Goal: Information Seeking & Learning: Learn about a topic

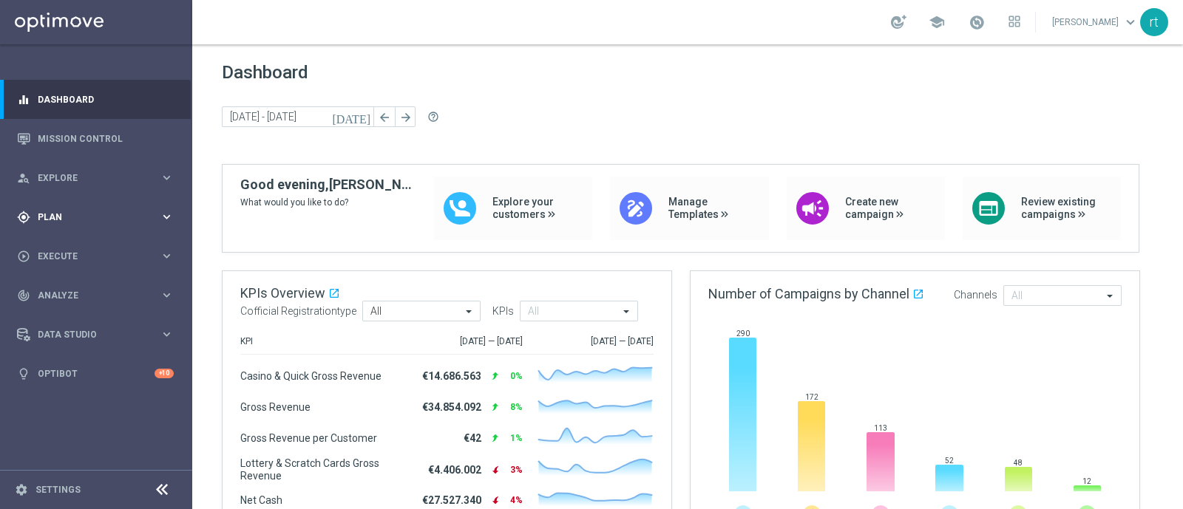
click at [46, 206] on div "gps_fixed Plan keyboard_arrow_right" at bounding box center [95, 216] width 191 height 39
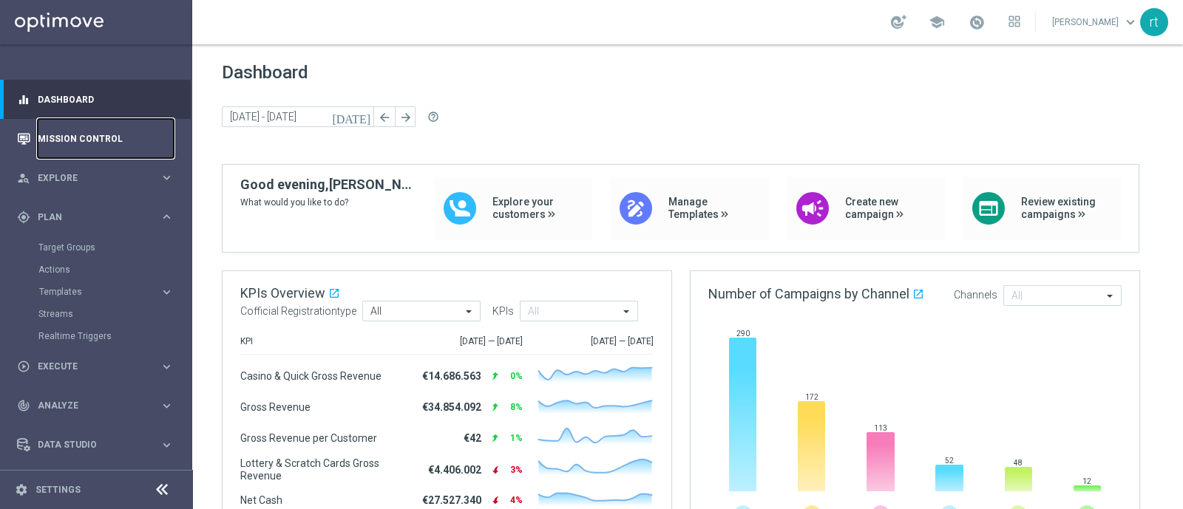
click at [86, 138] on link "Mission Control" at bounding box center [106, 138] width 136 height 39
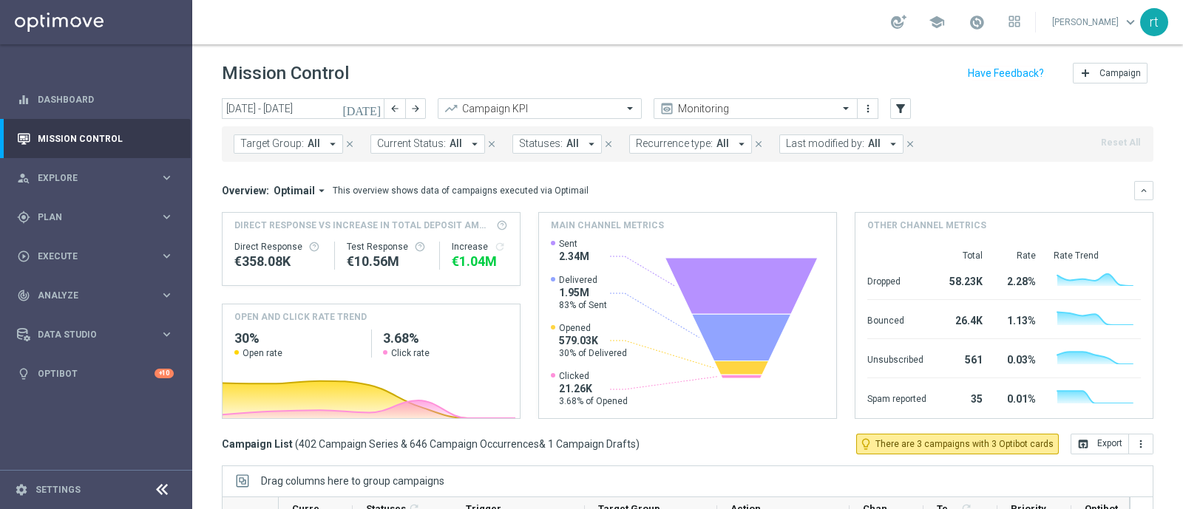
click at [278, 88] on header "Mission Control add Campaign" at bounding box center [687, 71] width 991 height 54
click at [274, 106] on input "08 Sep 2025 - 14 Sep 2025" at bounding box center [303, 108] width 163 height 21
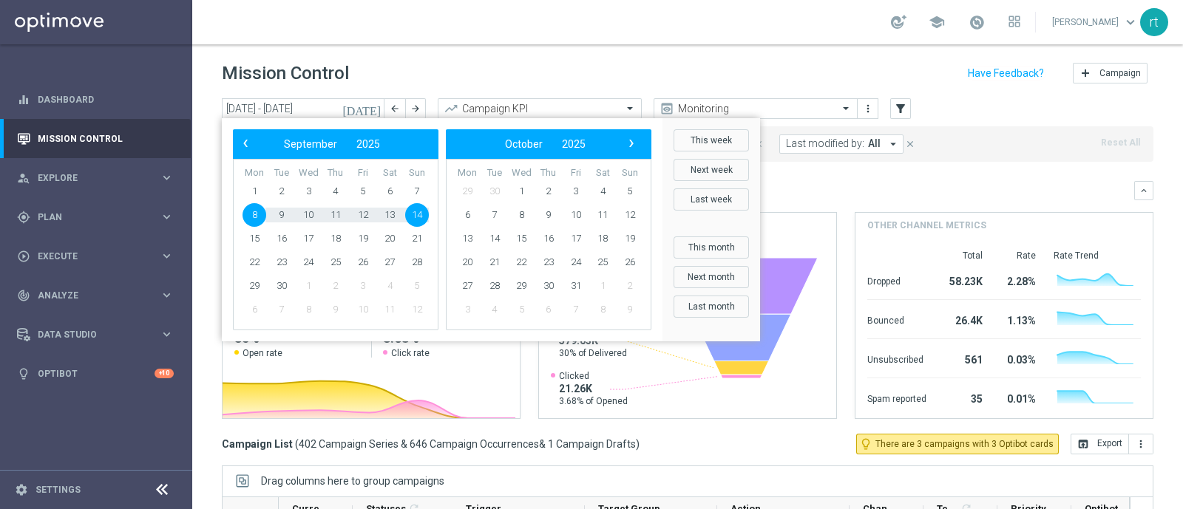
click at [260, 214] on span "8" at bounding box center [255, 215] width 24 height 24
type input "08 Sep 2025 - 08 Sep 2025"
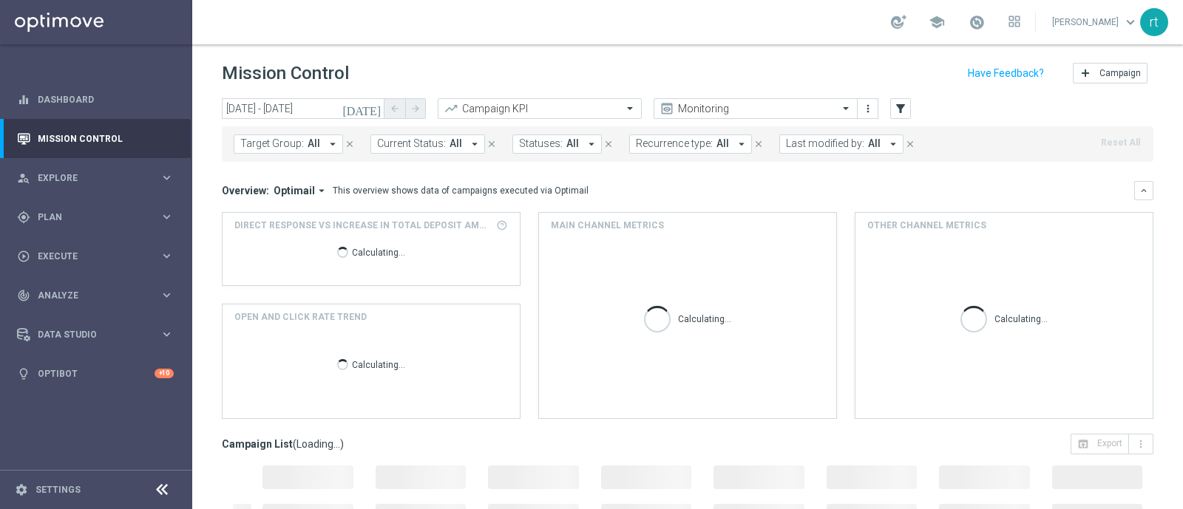
click at [813, 146] on span "Last modified by:" at bounding box center [825, 144] width 78 height 13
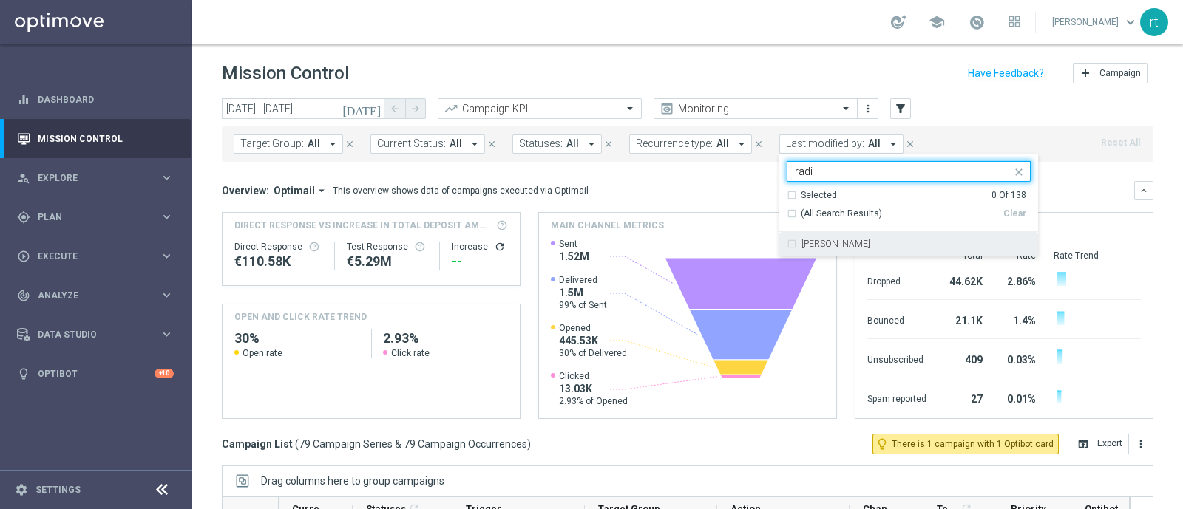
click at [805, 249] on div "radina yordanova" at bounding box center [909, 244] width 244 height 24
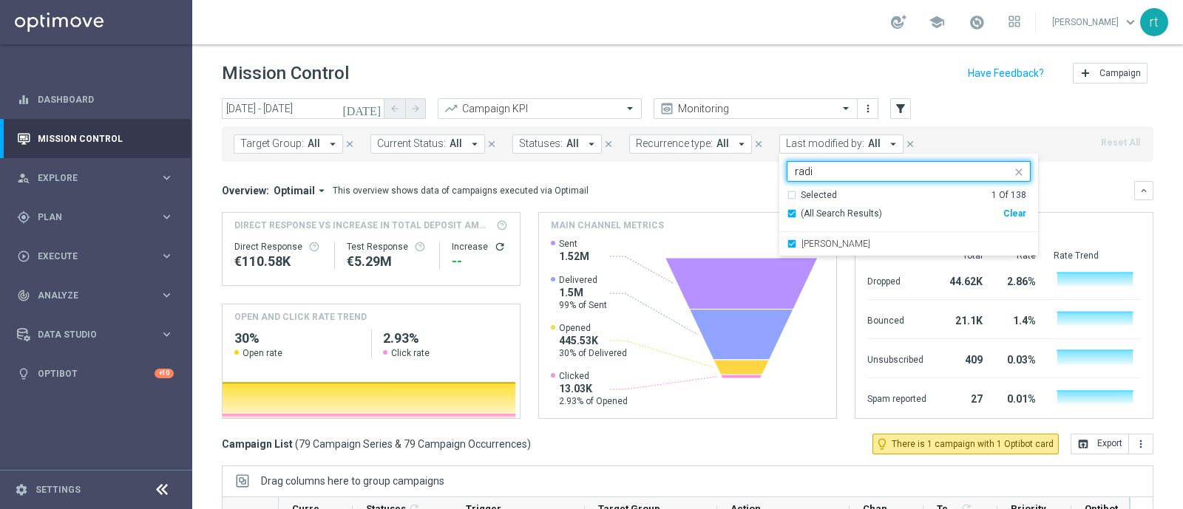
click at [824, 164] on div "radina yordanova radi" at bounding box center [900, 171] width 224 height 18
drag, startPoint x: 814, startPoint y: 172, endPoint x: 778, endPoint y: 180, distance: 37.3
click at [787, 180] on div "radina yordanova radi" at bounding box center [909, 171] width 244 height 21
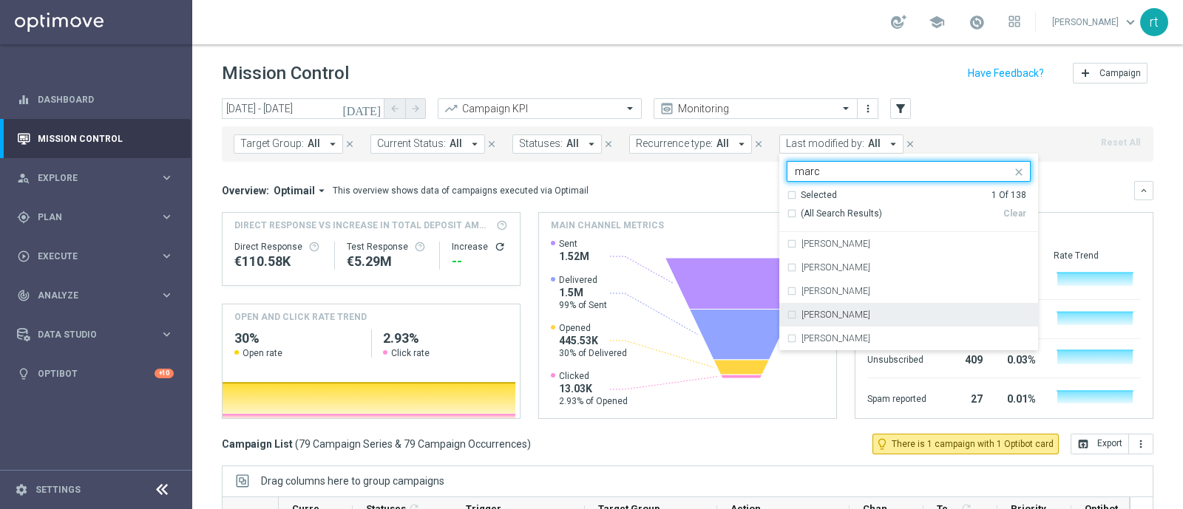
click at [802, 309] on div "marco Maccarrone" at bounding box center [909, 315] width 244 height 24
type input "marc"
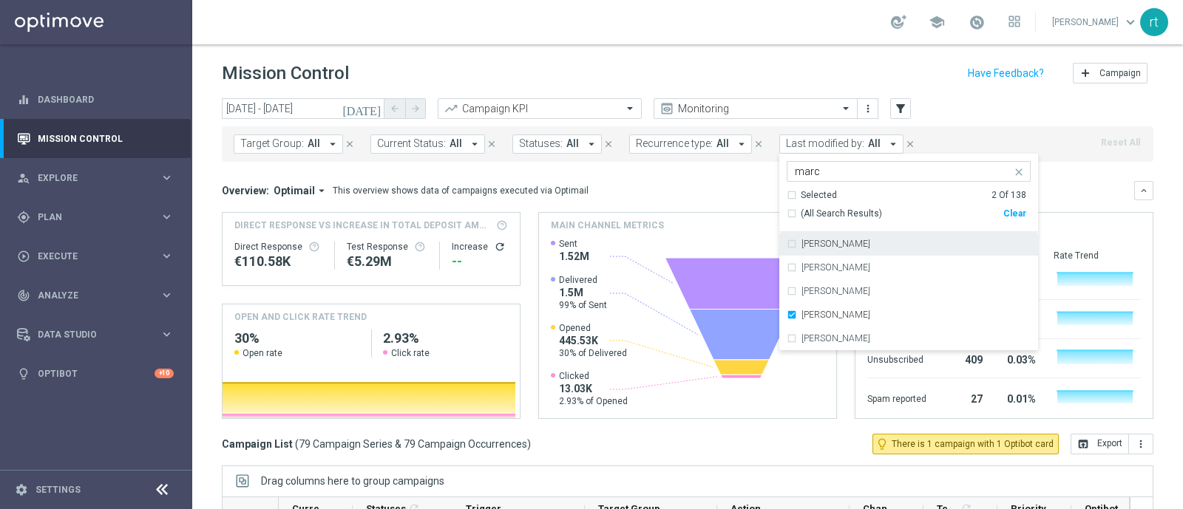
click at [770, 66] on div "Mission Control add Campaign" at bounding box center [688, 73] width 932 height 29
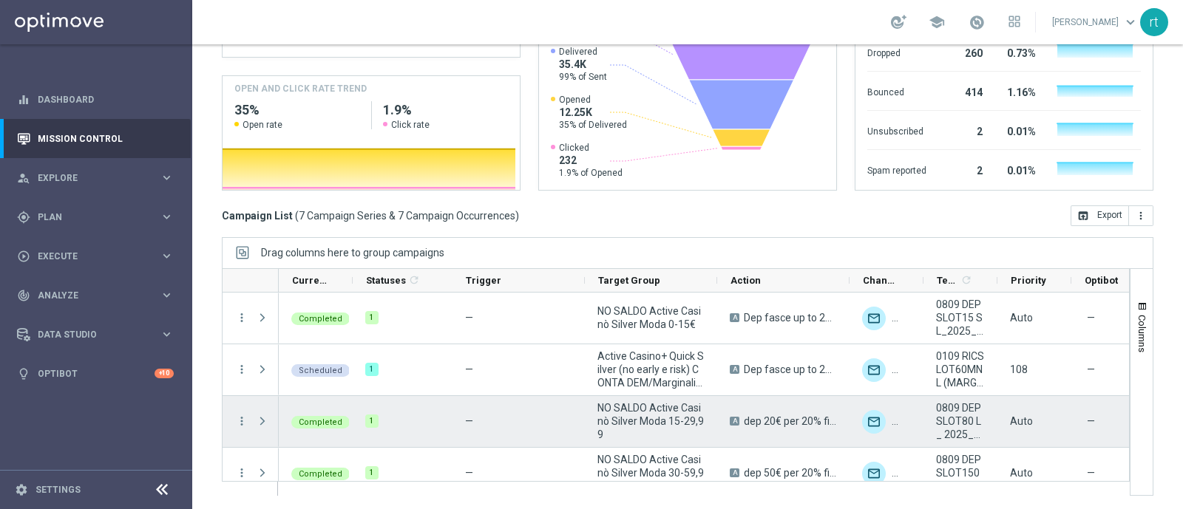
scroll to position [173, 0]
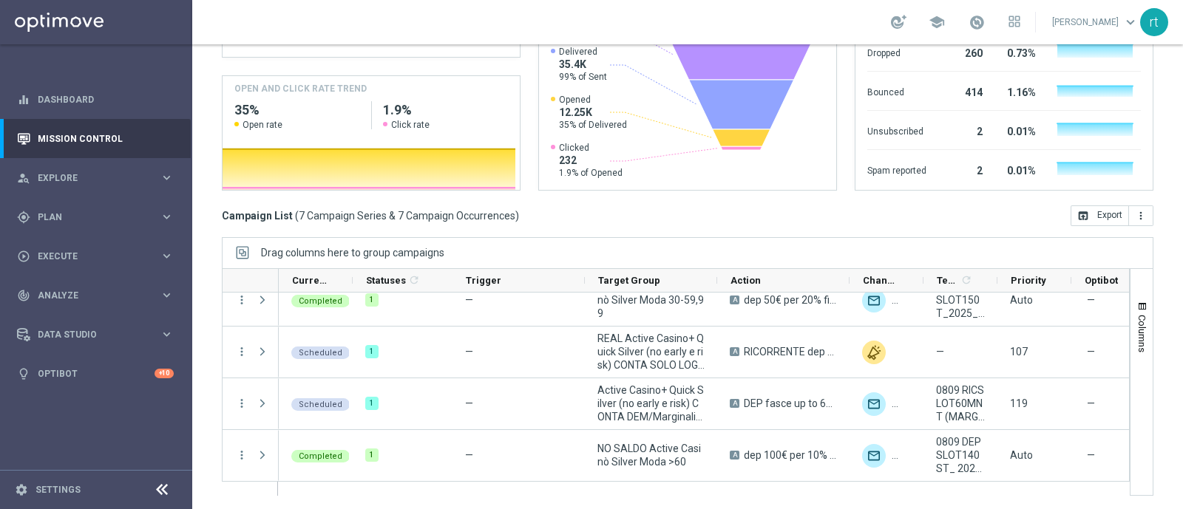
click at [211, 402] on div "Mission Control add Campaign today 08 Sep 2025 - 08 Sep 2025 arrow_back arrow_f…" at bounding box center [687, 276] width 991 height 465
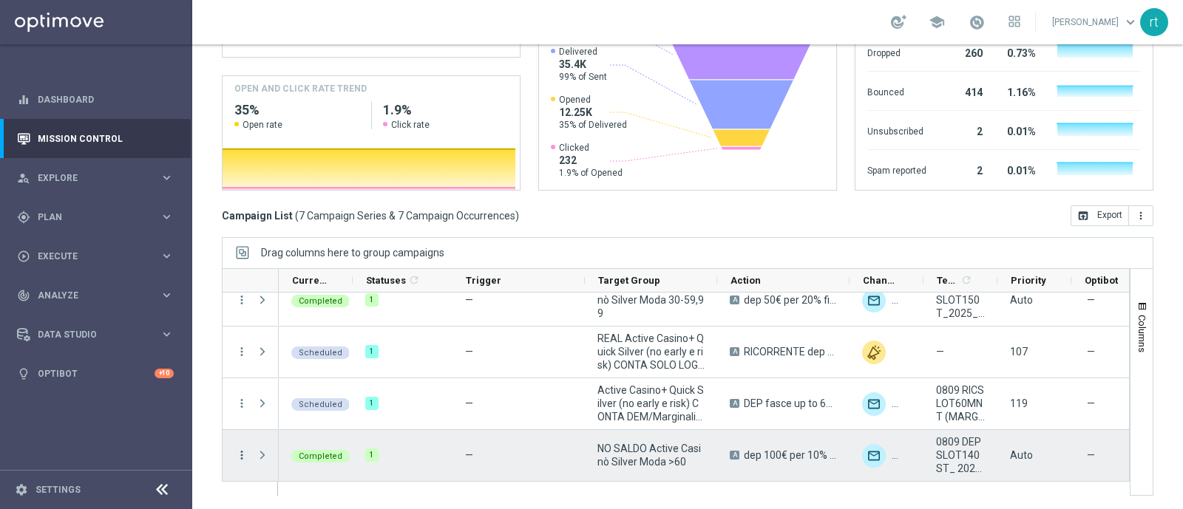
click at [243, 449] on icon "more_vert" at bounding box center [241, 455] width 13 height 13
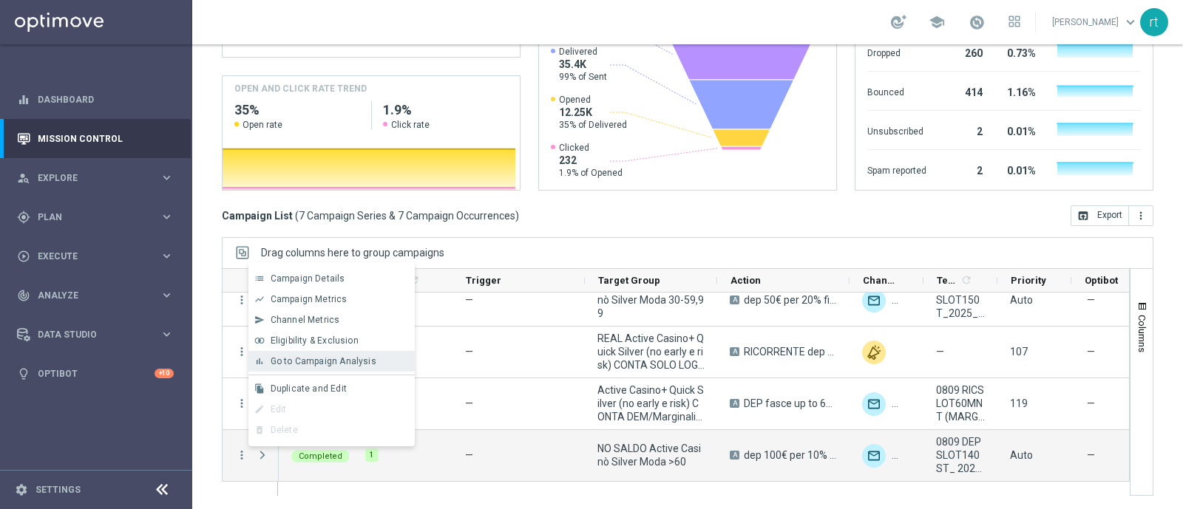
click at [316, 367] on div "Go to Campaign Analysis" at bounding box center [340, 361] width 138 height 10
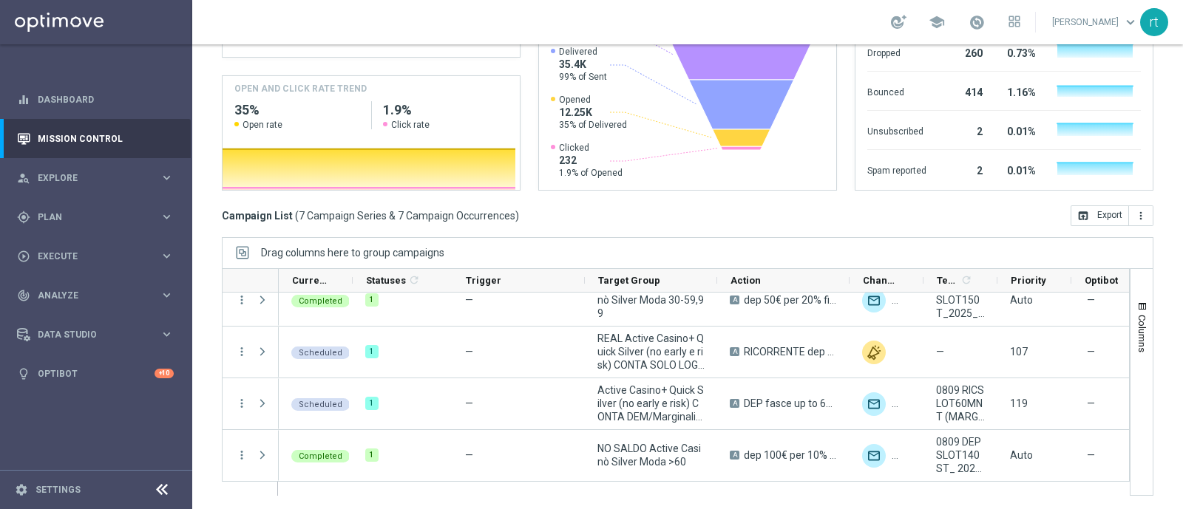
scroll to position [0, 0]
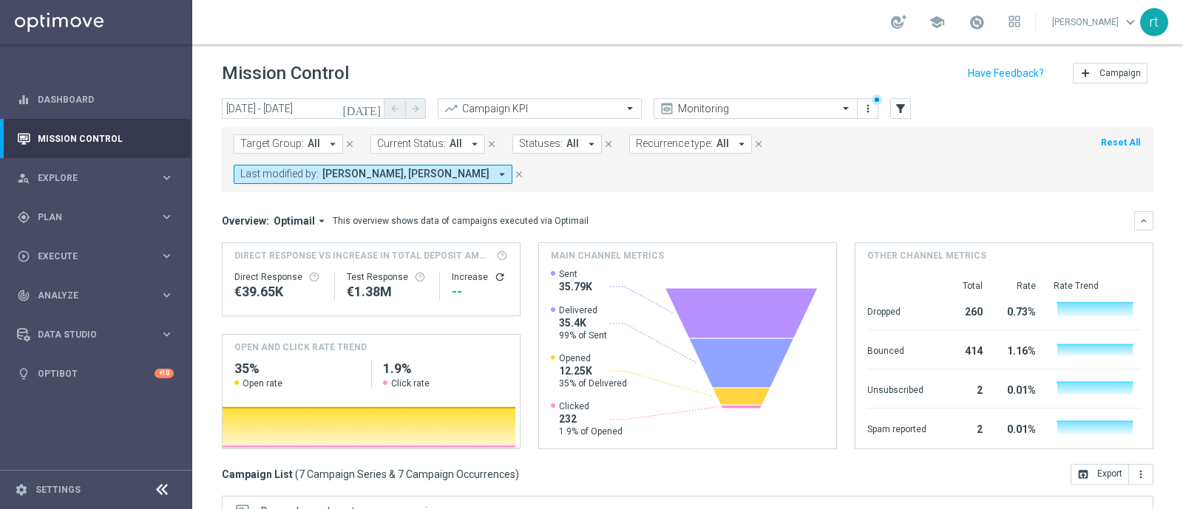
click at [521, 59] on div "Mission Control add Campaign" at bounding box center [688, 73] width 932 height 29
click at [263, 104] on input "08 Sep 2025 - 08 Sep 2025" at bounding box center [303, 108] width 163 height 21
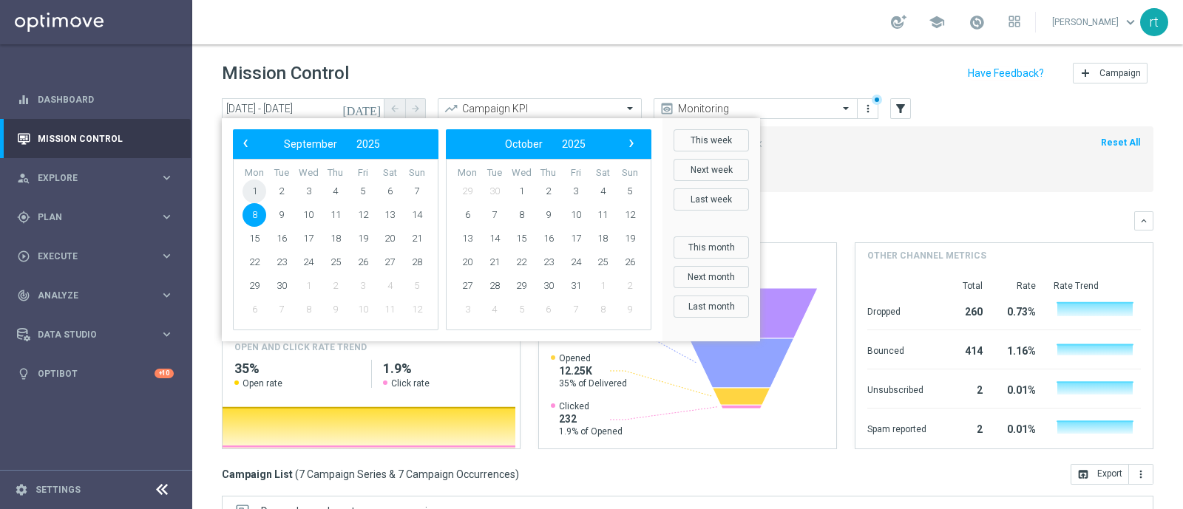
click at [256, 185] on span "1" at bounding box center [255, 192] width 24 height 24
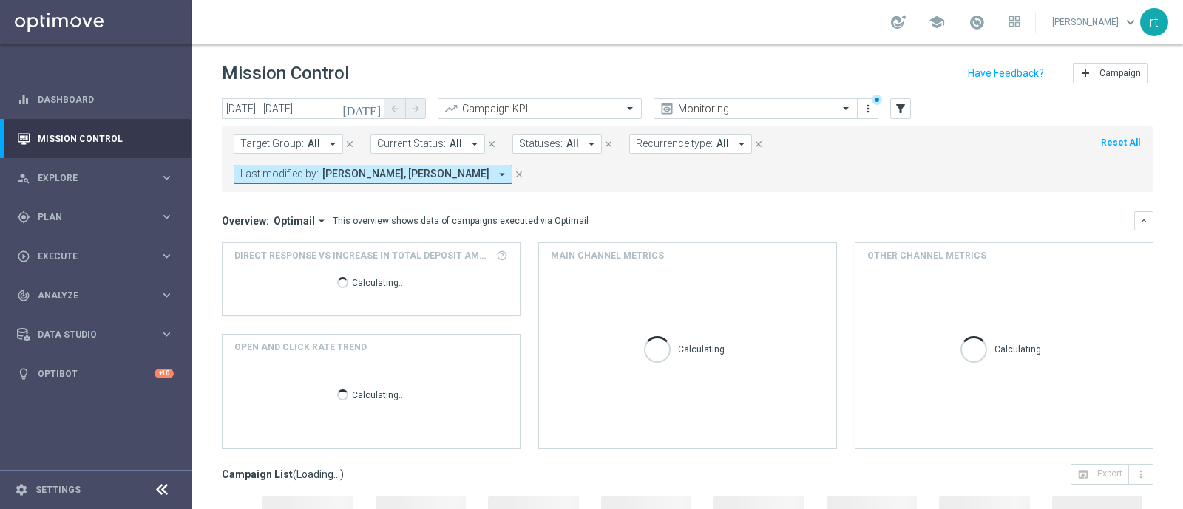
type input "01 Sep 2025 - 01 Sep 2025"
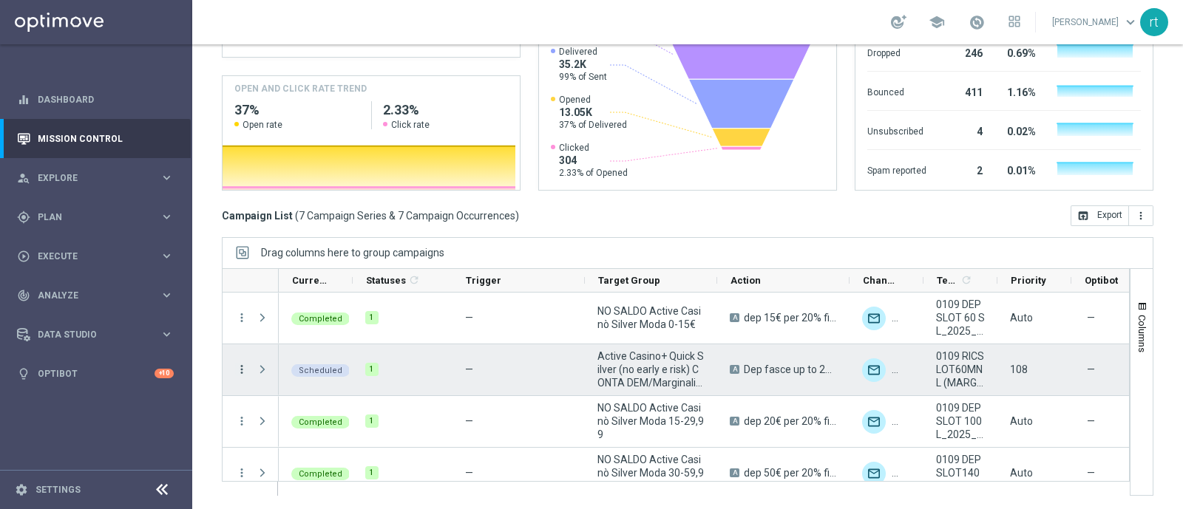
click at [238, 364] on icon "more_vert" at bounding box center [241, 369] width 13 height 13
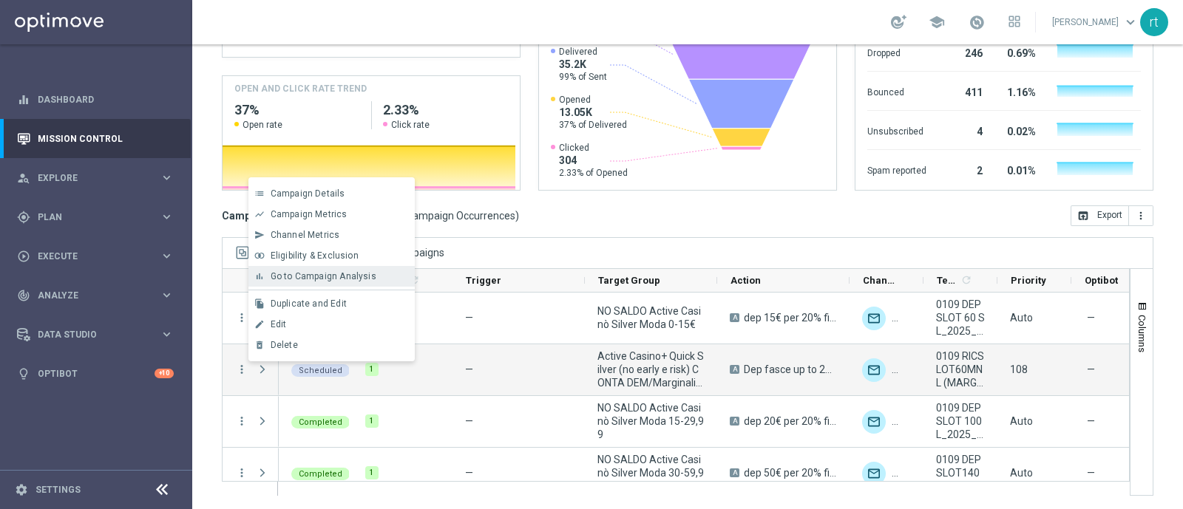
click at [325, 279] on span "Go to Campaign Analysis" at bounding box center [324, 276] width 106 height 10
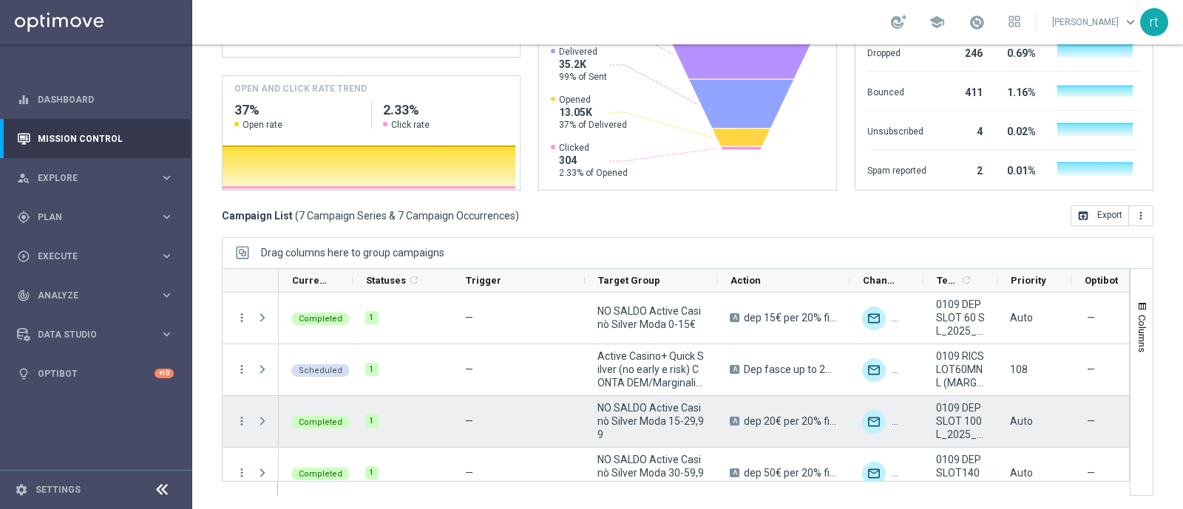
scroll to position [173, 0]
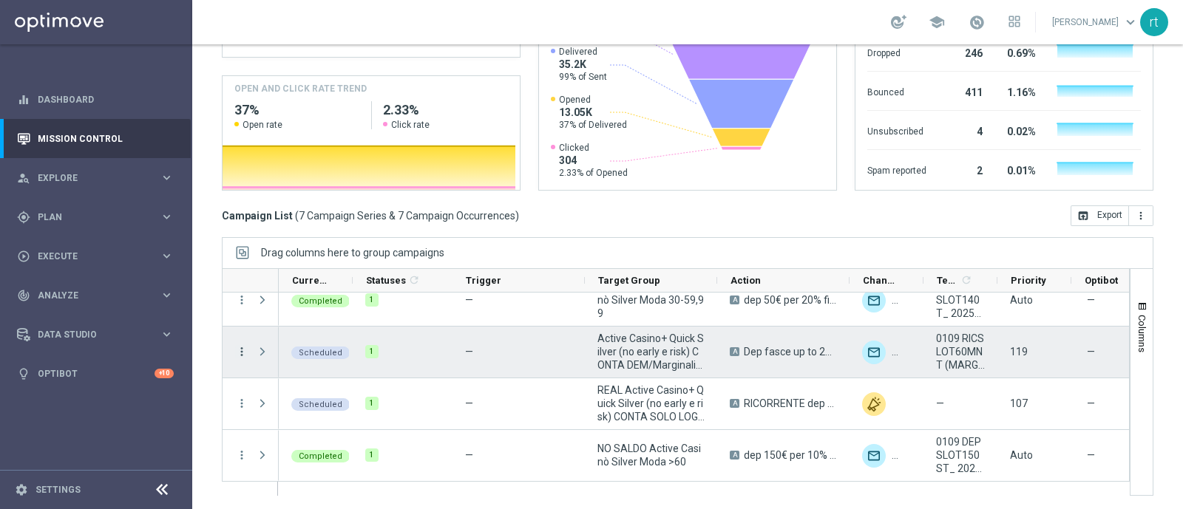
click at [245, 345] on icon "more_vert" at bounding box center [241, 351] width 13 height 13
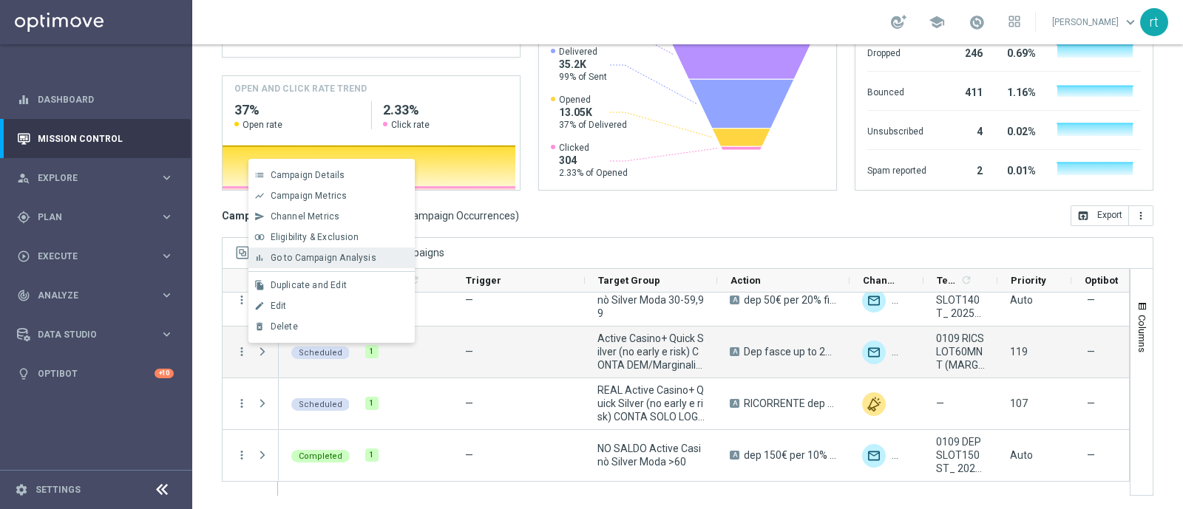
click at [350, 257] on span "Go to Campaign Analysis" at bounding box center [324, 258] width 106 height 10
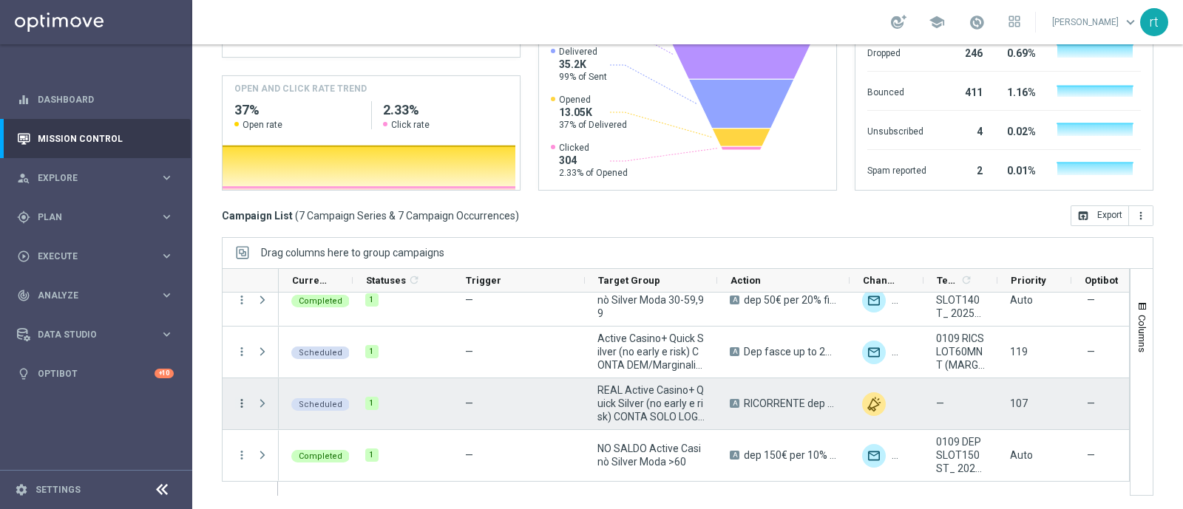
click at [240, 401] on icon "more_vert" at bounding box center [241, 403] width 13 height 13
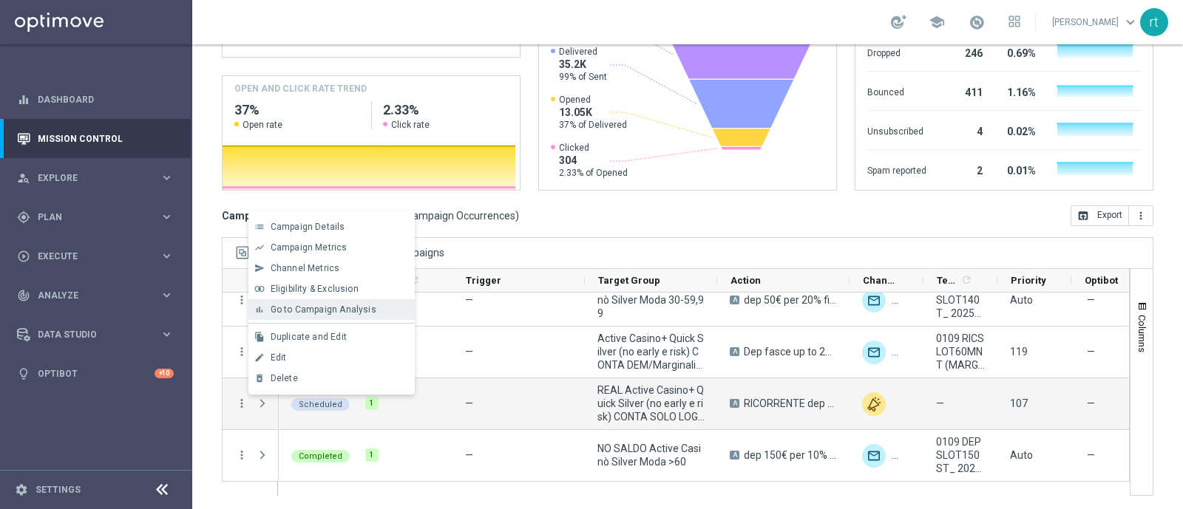
click at [348, 319] on div "bar_chart Go to Campaign Analysis" at bounding box center [331, 309] width 166 height 21
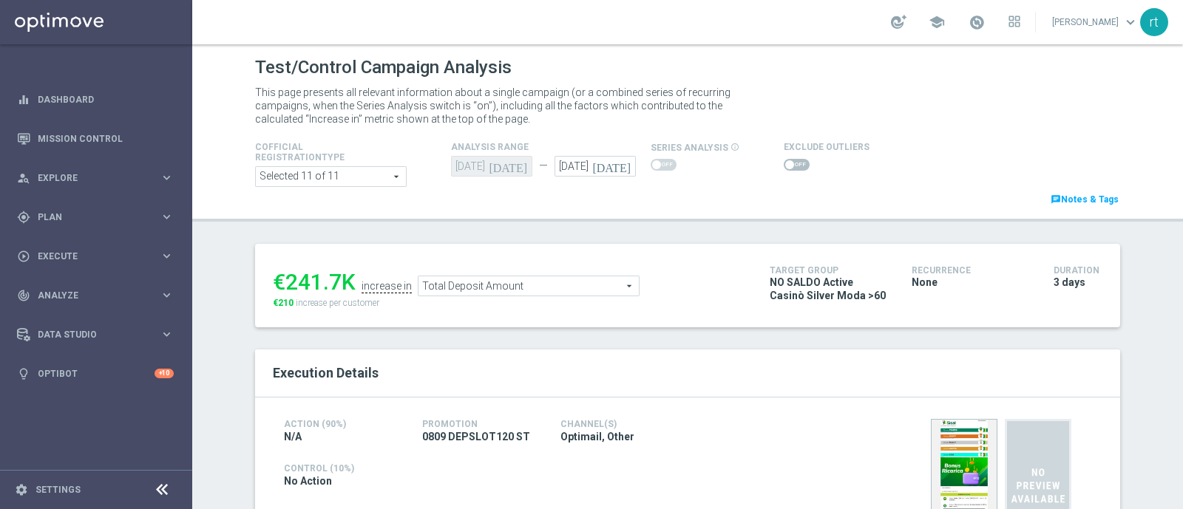
click at [484, 286] on span "Total Deposit Amount" at bounding box center [529, 286] width 220 height 19
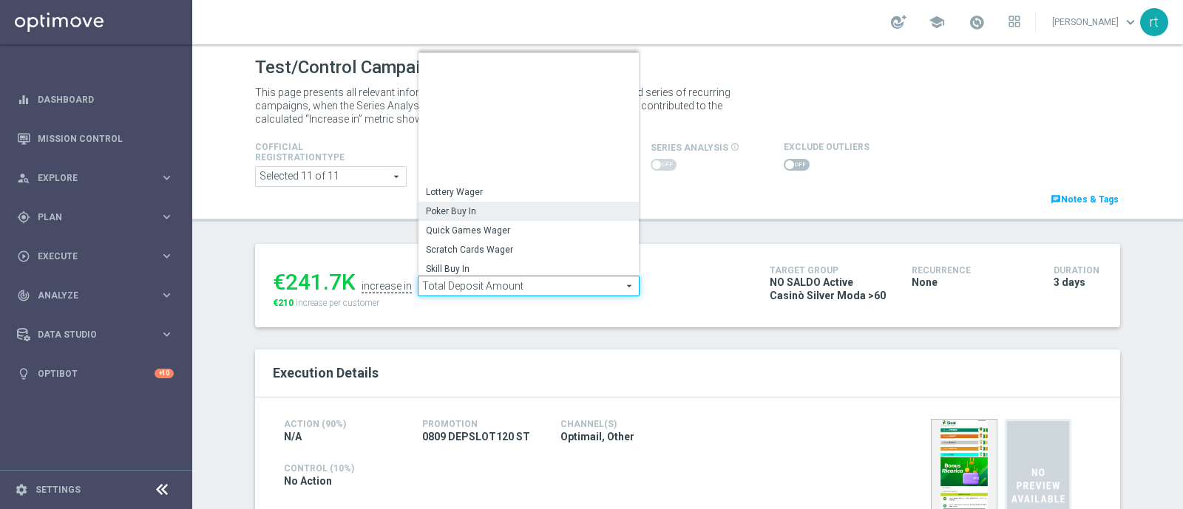
scroll to position [211, 0]
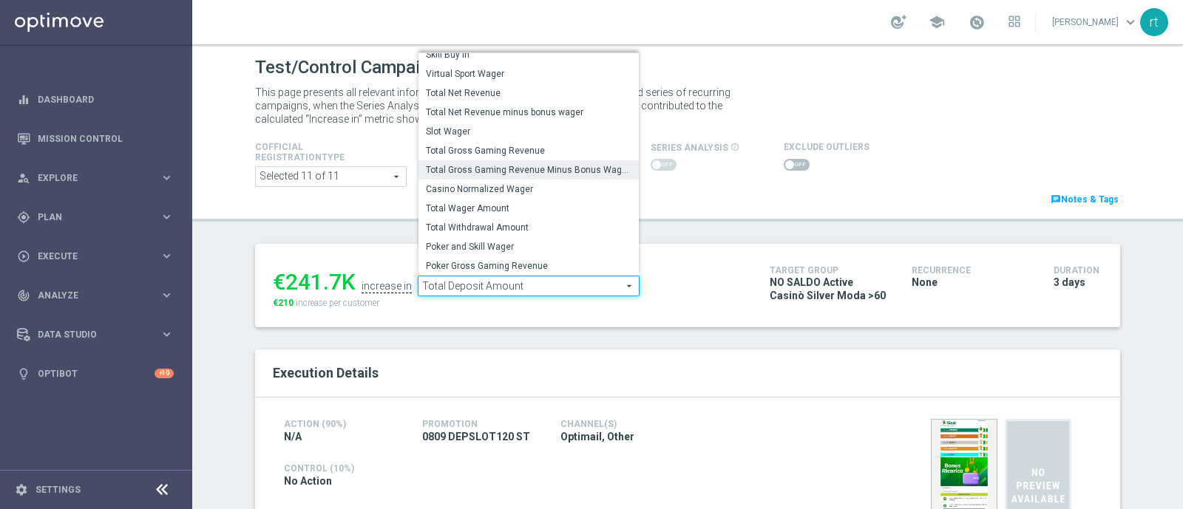
click at [491, 170] on span "Total Gross Gaming Revenue Minus Bonus Wagared" at bounding box center [529, 170] width 206 height 12
type input "Total Gross Gaming Revenue Minus Bonus Wagared"
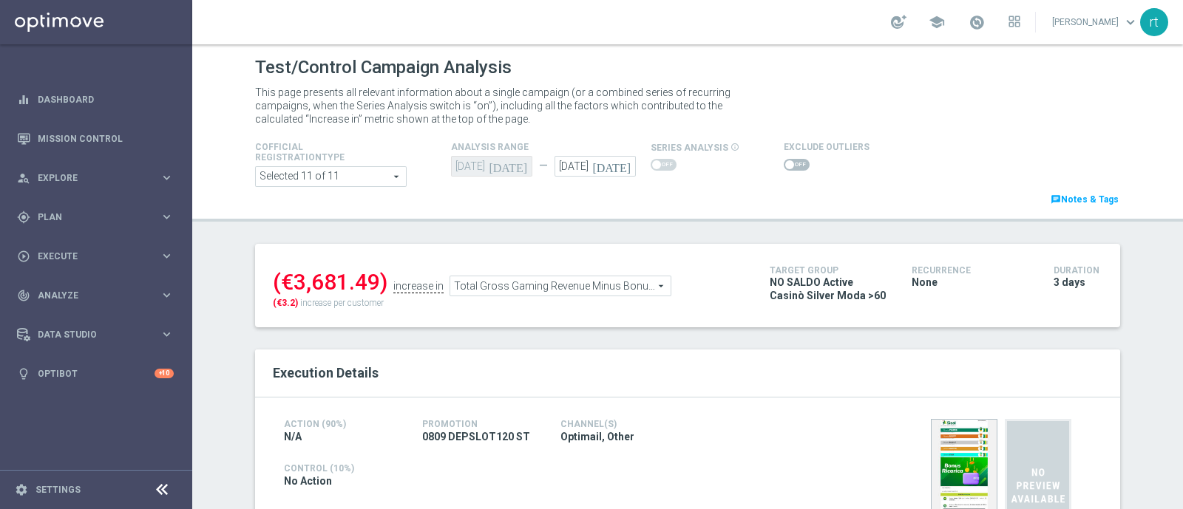
click at [785, 172] on div at bounding box center [827, 165] width 86 height 18
click at [786, 169] on span at bounding box center [797, 165] width 26 height 12
click at [786, 169] on input "checkbox" at bounding box center [797, 165] width 26 height 12
checkbox input "true"
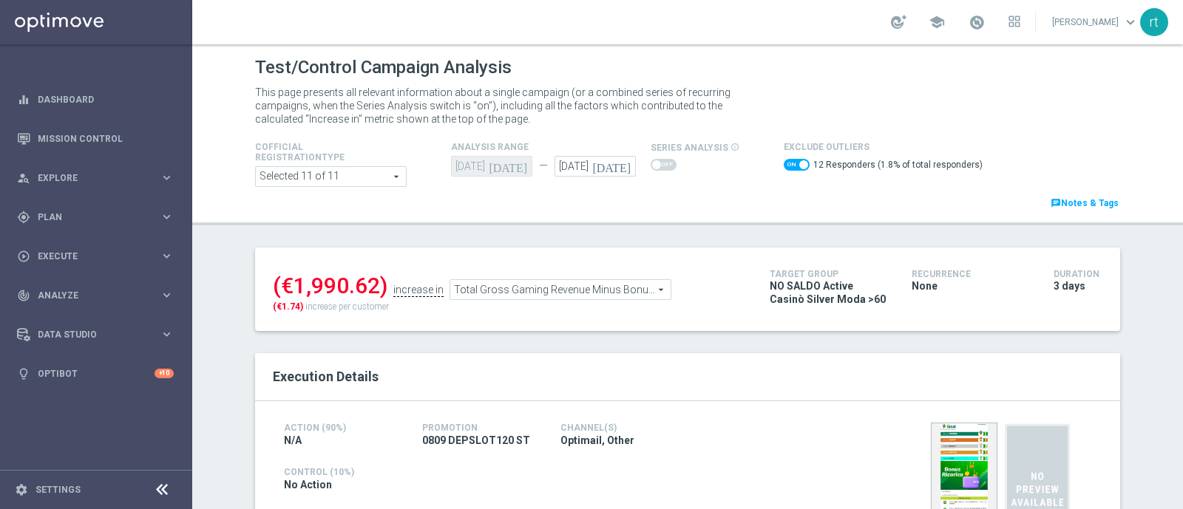
click at [455, 231] on div "Test/Control Campaign Analysis This page presents all relevant information abou…" at bounding box center [687, 276] width 991 height 465
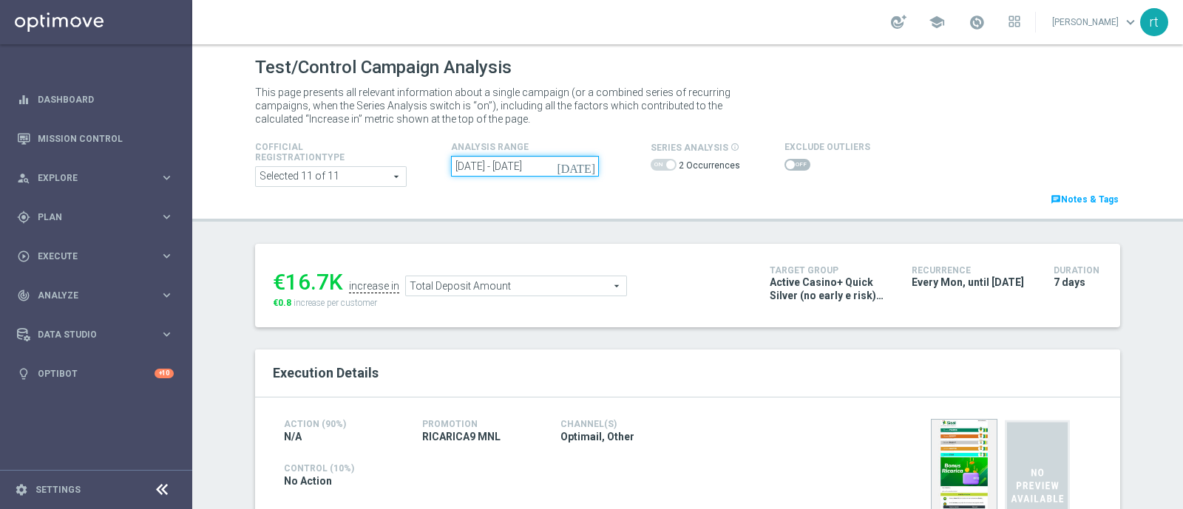
click at [551, 163] on input "01 Sep 2025 - 08 Sep 2025" at bounding box center [525, 166] width 148 height 21
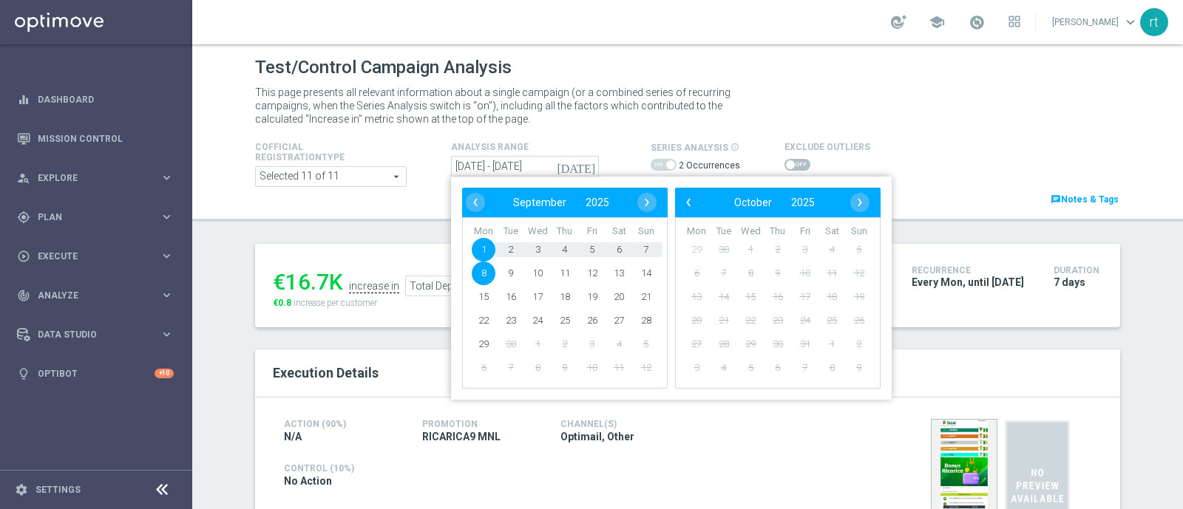
click at [473, 245] on span "1" at bounding box center [484, 250] width 24 height 24
click at [635, 243] on span "7" at bounding box center [646, 250] width 24 height 24
type input "[DATE] - [DATE]"
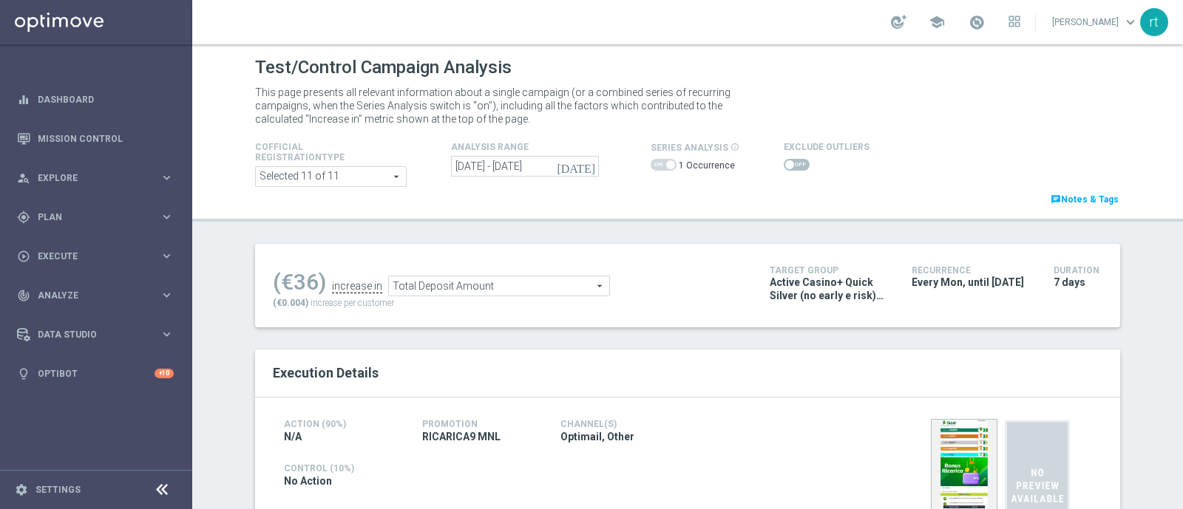
click at [784, 162] on span at bounding box center [797, 165] width 26 height 12
click at [784, 162] on input "checkbox" at bounding box center [797, 165] width 26 height 12
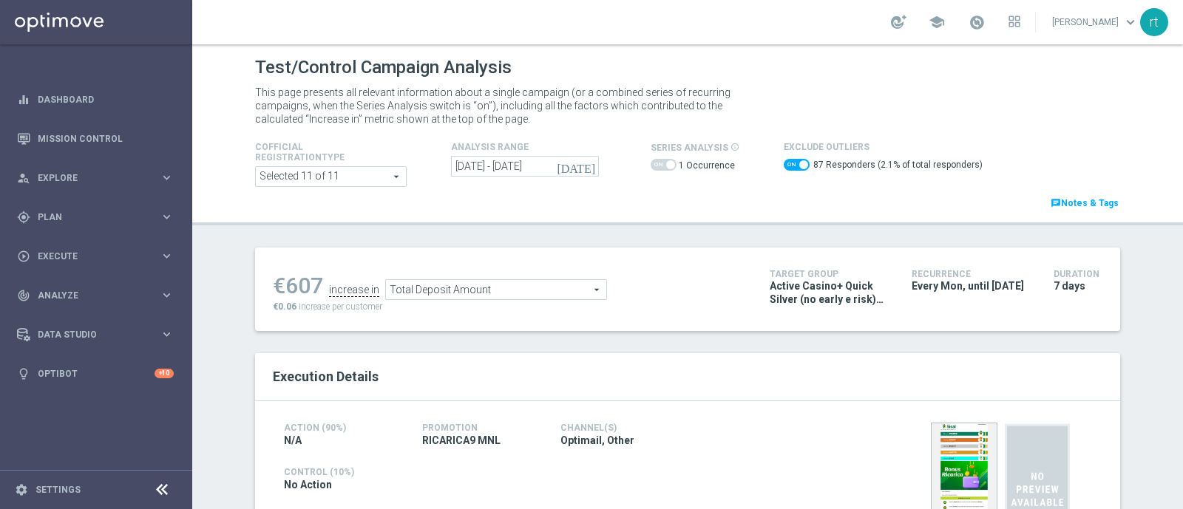
click at [484, 288] on span "Total Deposit Amount" at bounding box center [496, 289] width 220 height 19
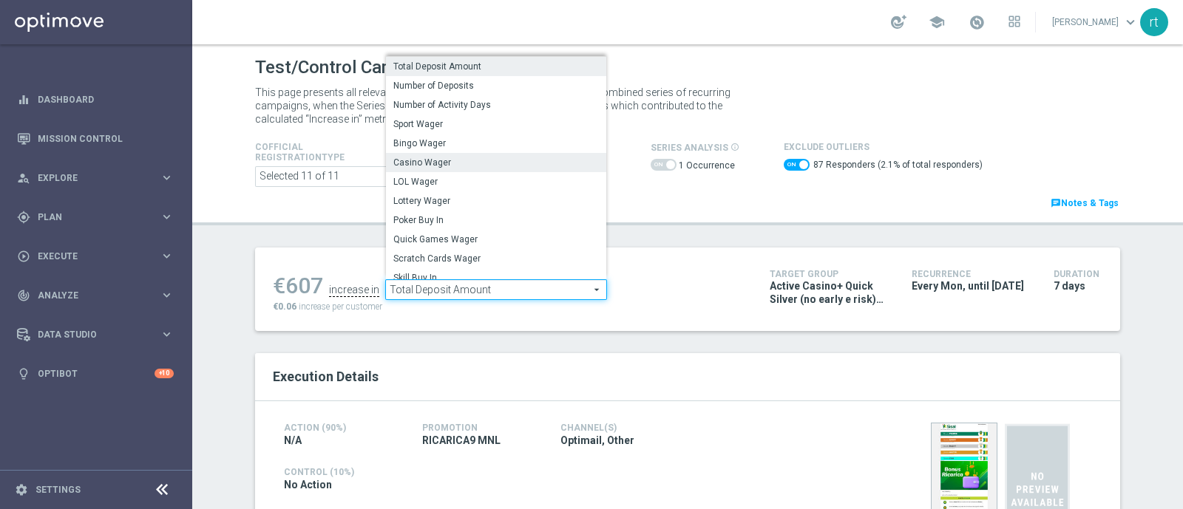
click at [436, 165] on span "Casino Wager" at bounding box center [496, 163] width 206 height 12
checkbox input "false"
type input "Casino Wager"
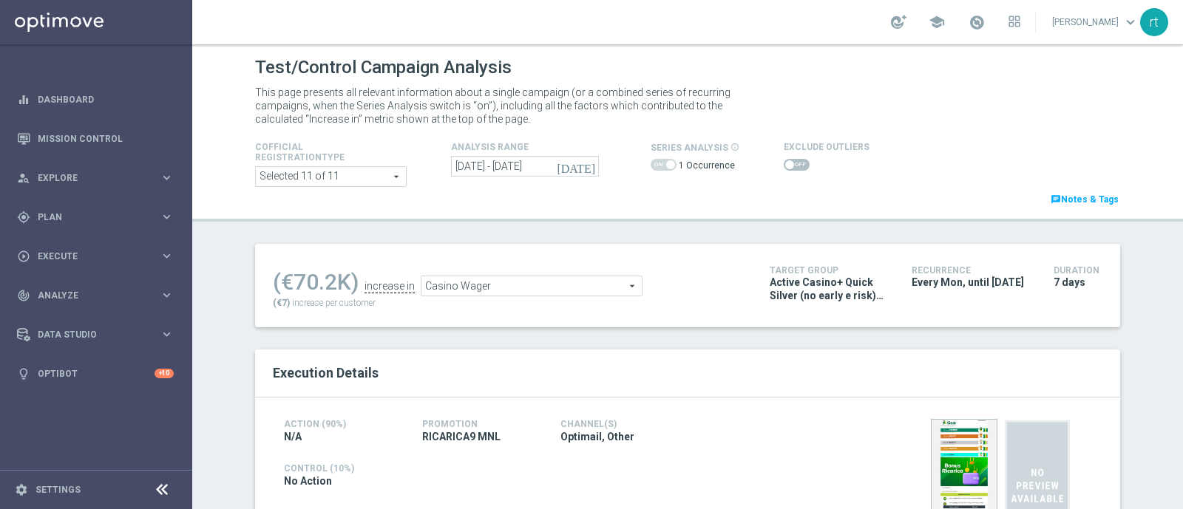
click at [785, 165] on span at bounding box center [789, 164] width 9 height 9
click at [784, 165] on input "checkbox" at bounding box center [797, 165] width 26 height 12
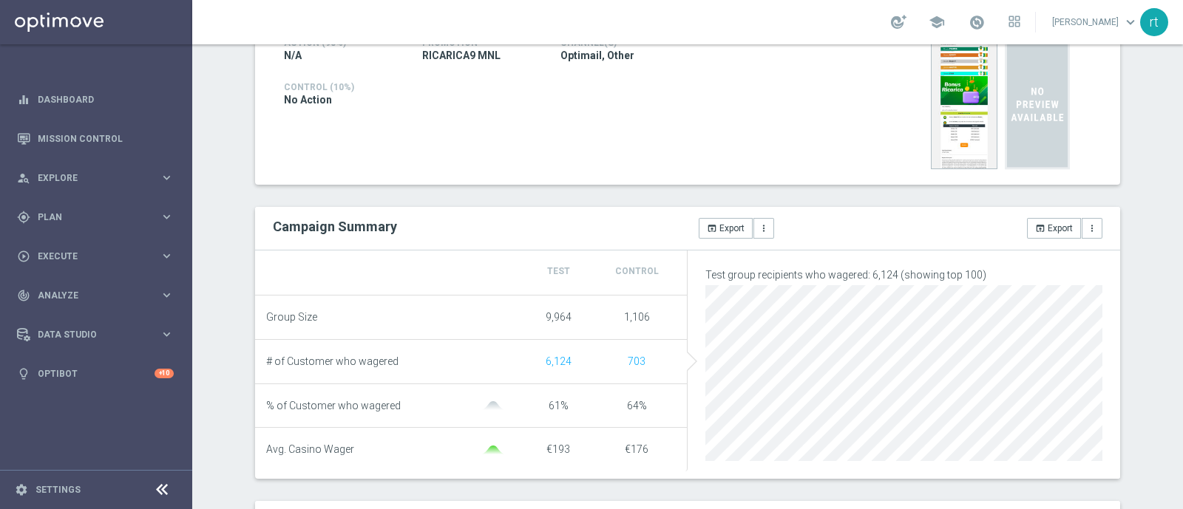
scroll to position [167, 0]
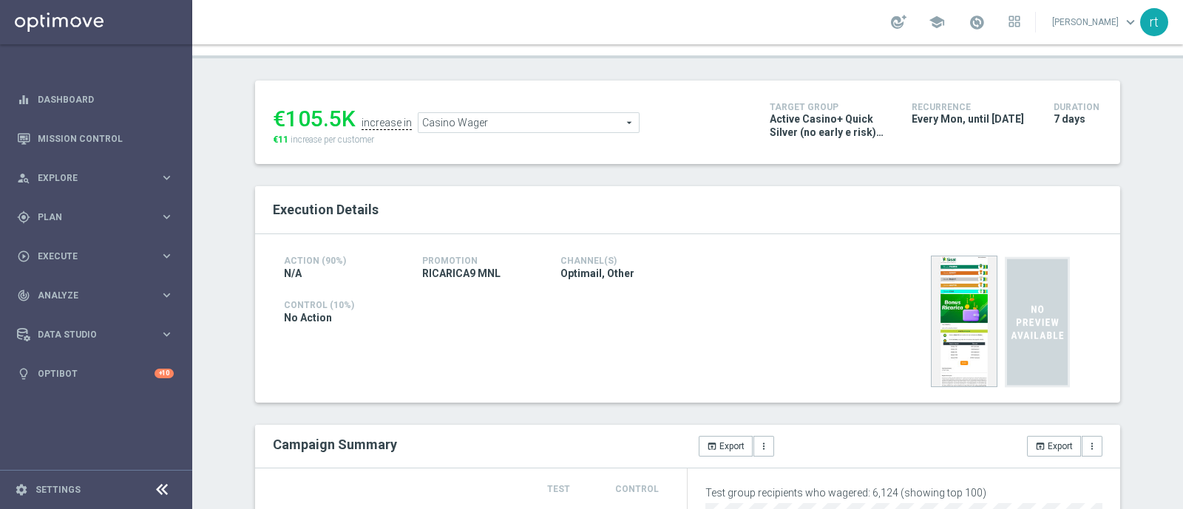
click at [481, 121] on span "Casino Wager" at bounding box center [529, 122] width 220 height 19
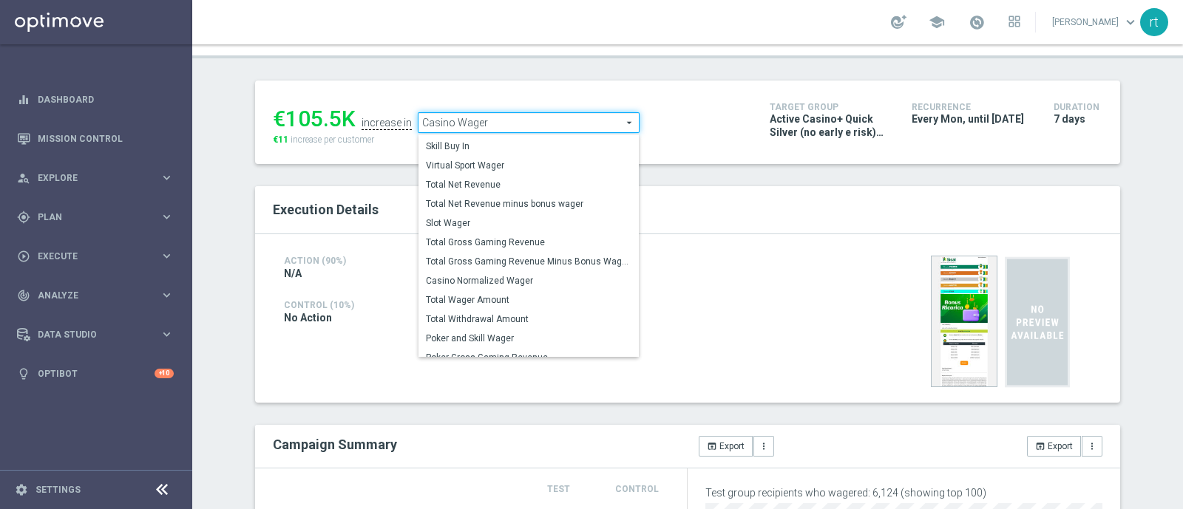
scroll to position [211, 0]
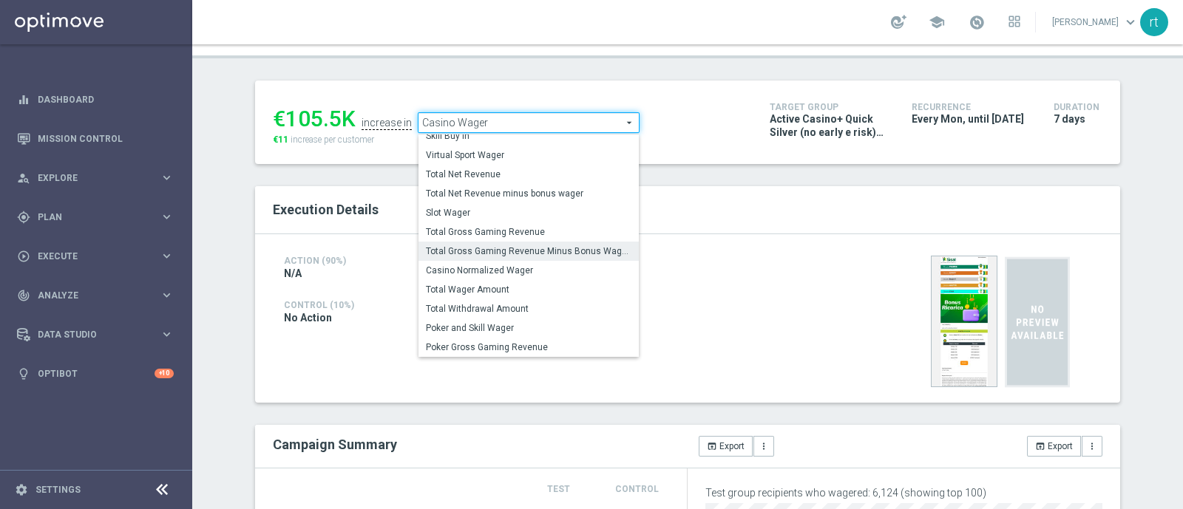
click at [478, 254] on span "Total Gross Gaming Revenue Minus Bonus Wagared" at bounding box center [529, 251] width 206 height 12
checkbox input "false"
type input "Total Gross Gaming Revenue Minus Bonus Wagared"
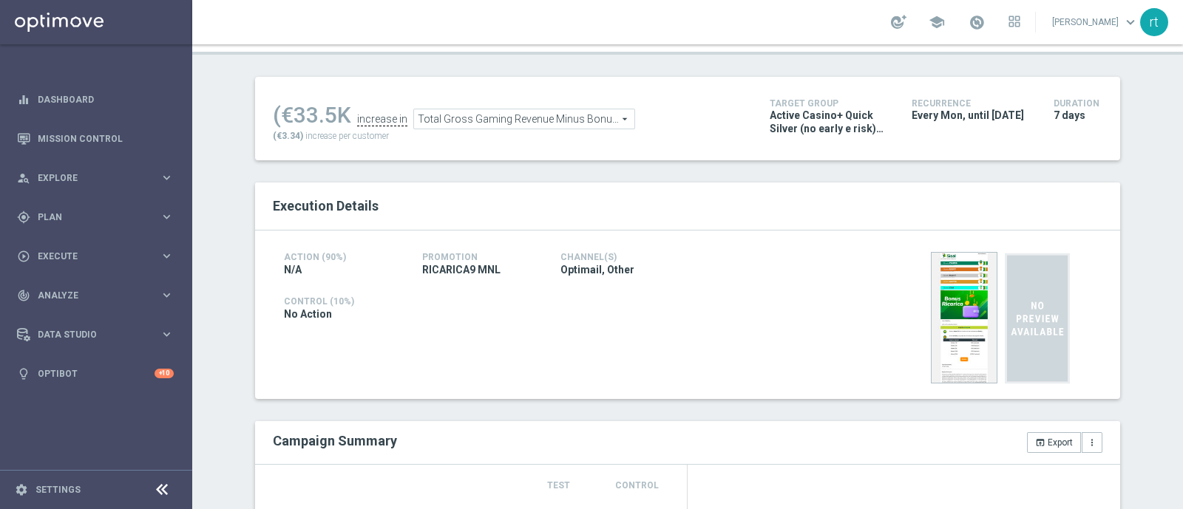
scroll to position [24, 0]
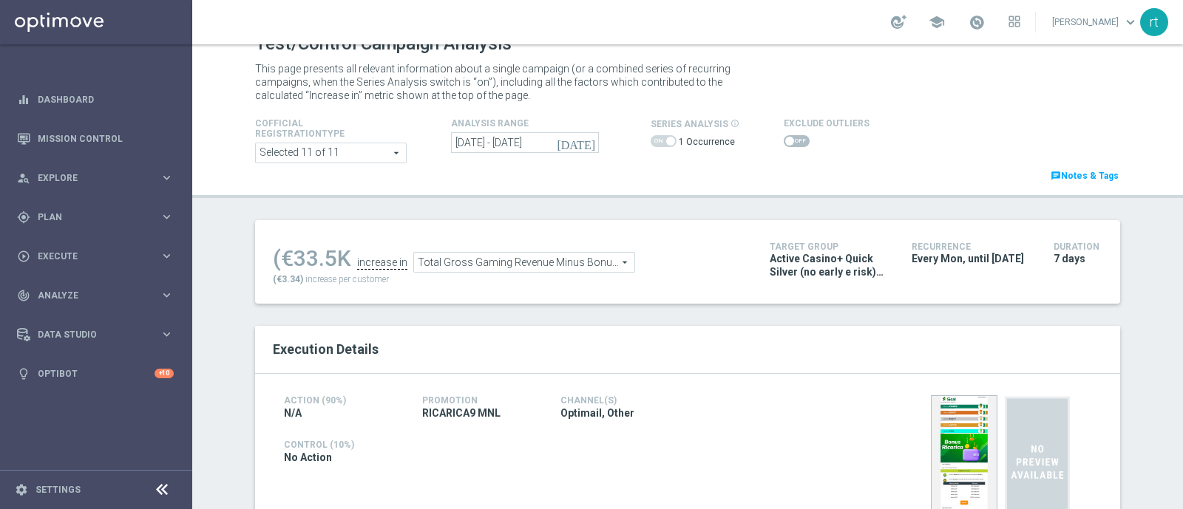
click at [784, 138] on span at bounding box center [797, 141] width 26 height 12
click at [784, 138] on input "checkbox" at bounding box center [797, 141] width 26 height 12
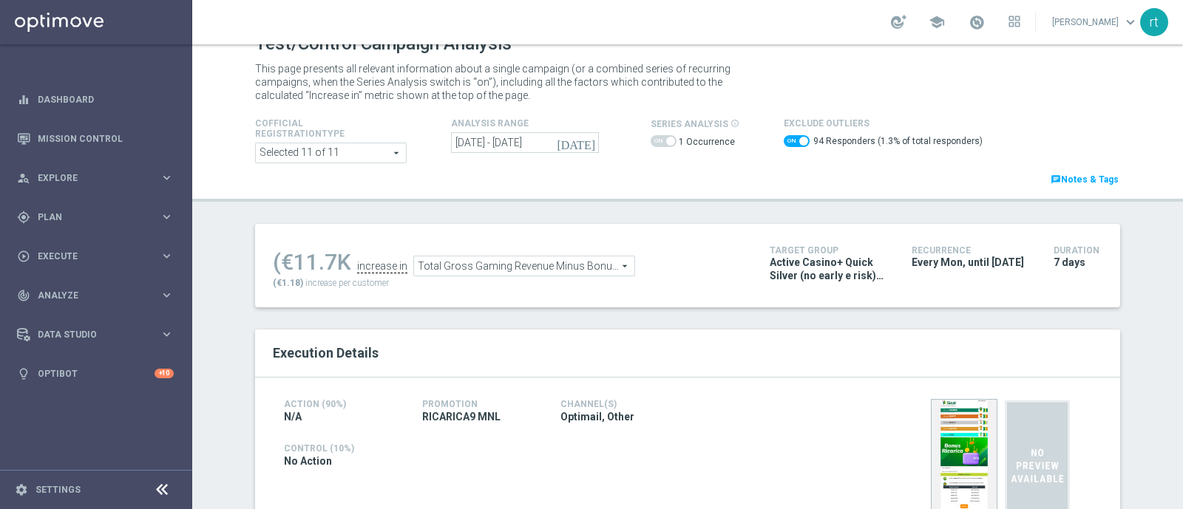
click at [784, 139] on span at bounding box center [797, 141] width 26 height 12
click at [784, 139] on input "checkbox" at bounding box center [797, 141] width 26 height 12
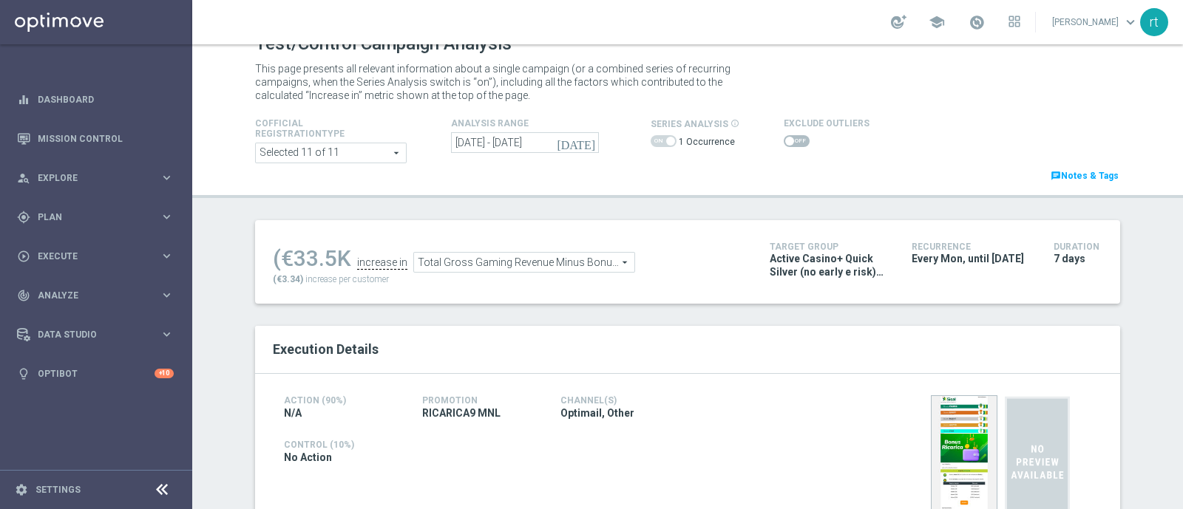
click at [532, 292] on div "(€33.5K increase in Total Gross Gaming Revenue Minus Bonus Wagared Total Gross …" at bounding box center [687, 262] width 865 height 84
click at [784, 140] on span at bounding box center [797, 141] width 26 height 12
click at [784, 140] on input "checkbox" at bounding box center [797, 141] width 26 height 12
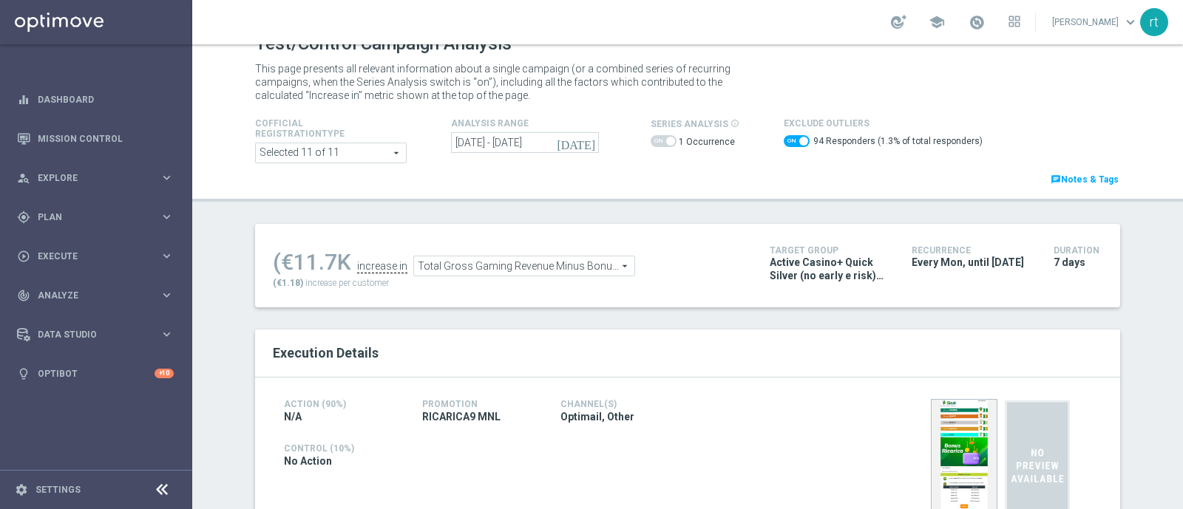
click at [784, 138] on span at bounding box center [797, 141] width 26 height 12
click at [784, 138] on input "checkbox" at bounding box center [797, 141] width 26 height 12
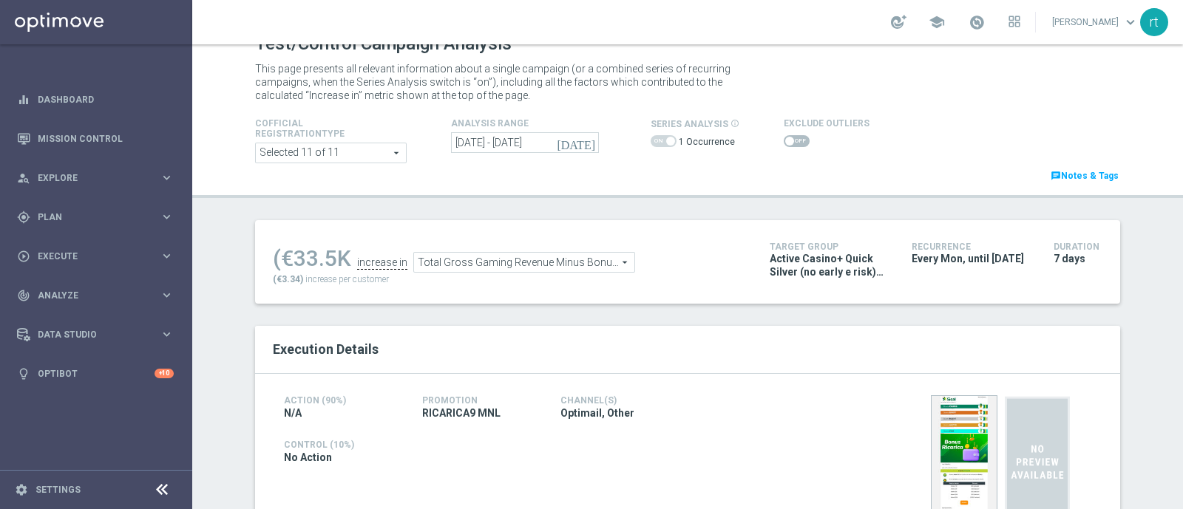
click at [636, 167] on div "Cofficial Registrationtype Selected 11 of 11 arrow_drop_down search Show Select…" at bounding box center [687, 150] width 887 height 70
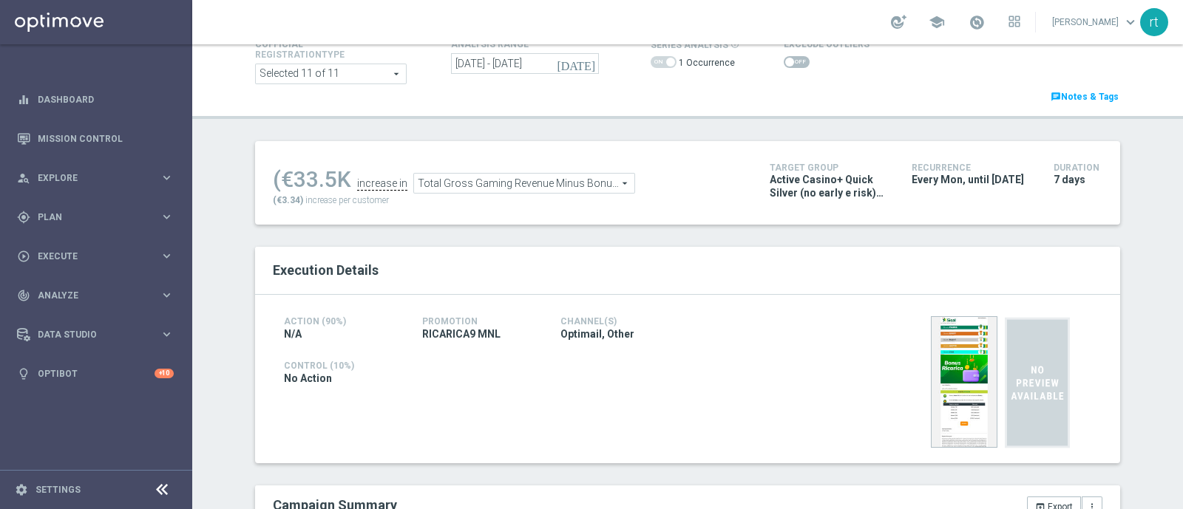
click at [786, 57] on span at bounding box center [797, 62] width 26 height 12
click at [786, 57] on input "checkbox" at bounding box center [797, 62] width 26 height 12
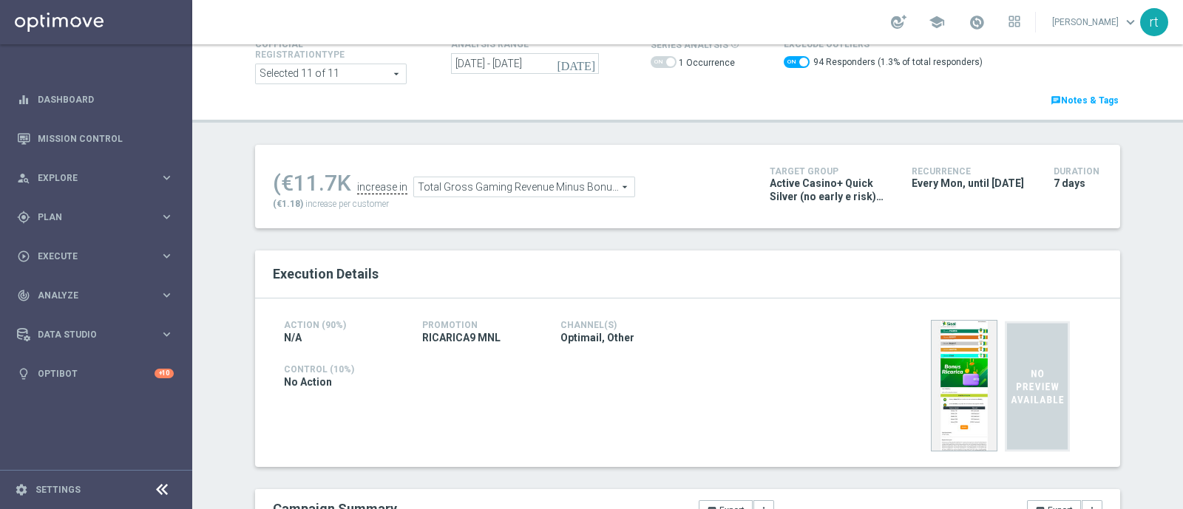
click at [784, 62] on span at bounding box center [797, 62] width 26 height 12
click at [784, 62] on input "checkbox" at bounding box center [797, 62] width 26 height 12
checkbox input "false"
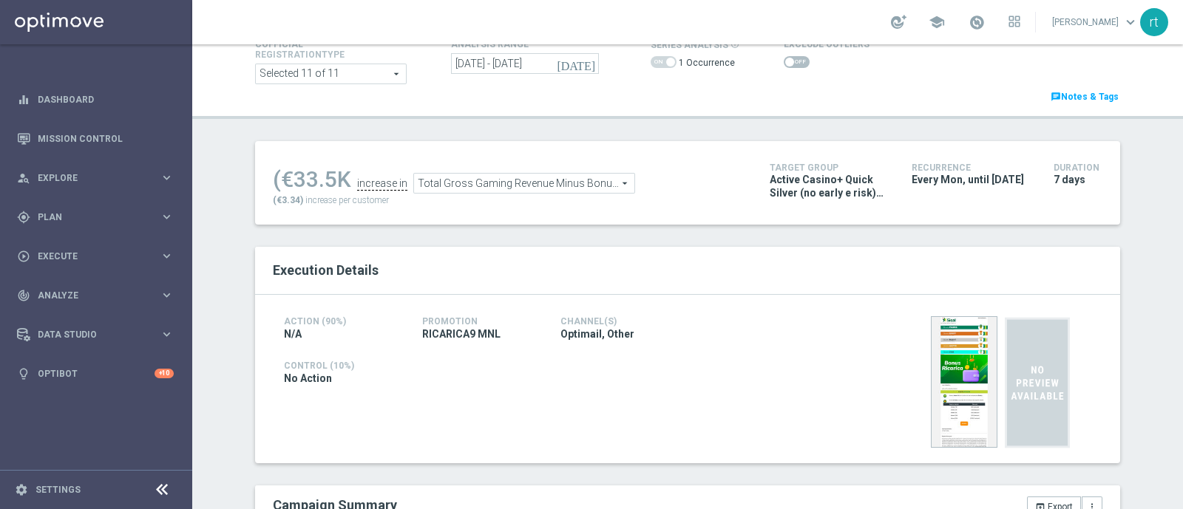
scroll to position [0, 0]
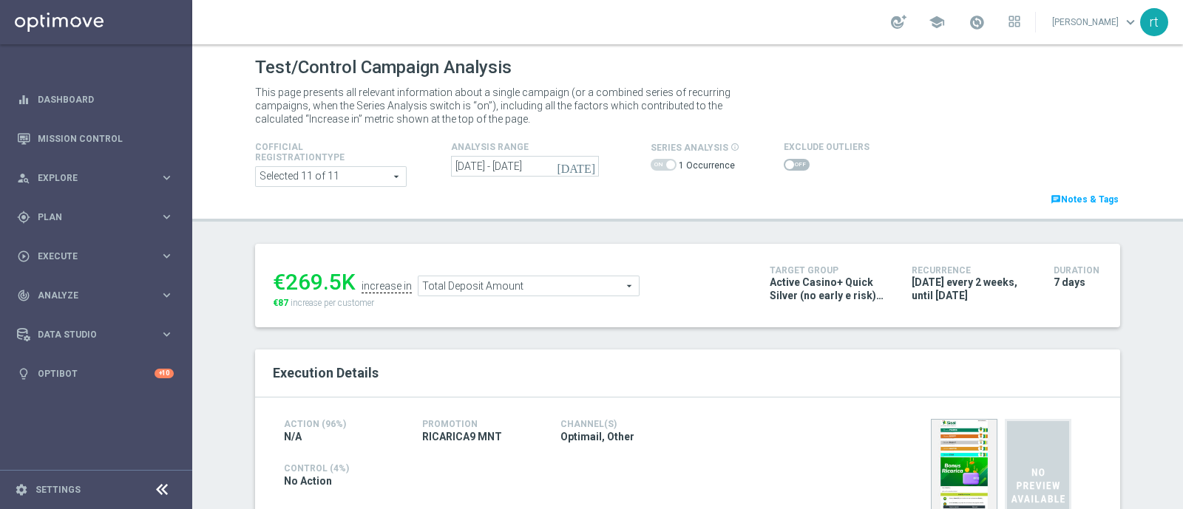
click at [580, 168] on icon "[DATE]" at bounding box center [577, 166] width 40 height 13
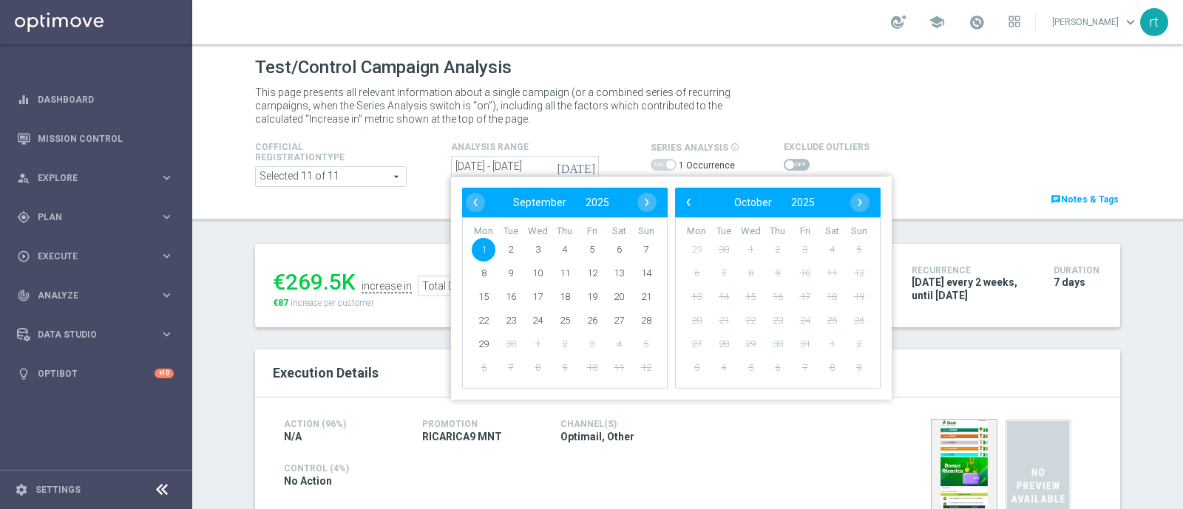
click at [481, 248] on span "1" at bounding box center [484, 250] width 24 height 24
click at [638, 248] on span "7" at bounding box center [646, 250] width 24 height 24
type input "01 Sep 2025 - 07 Sep 2025"
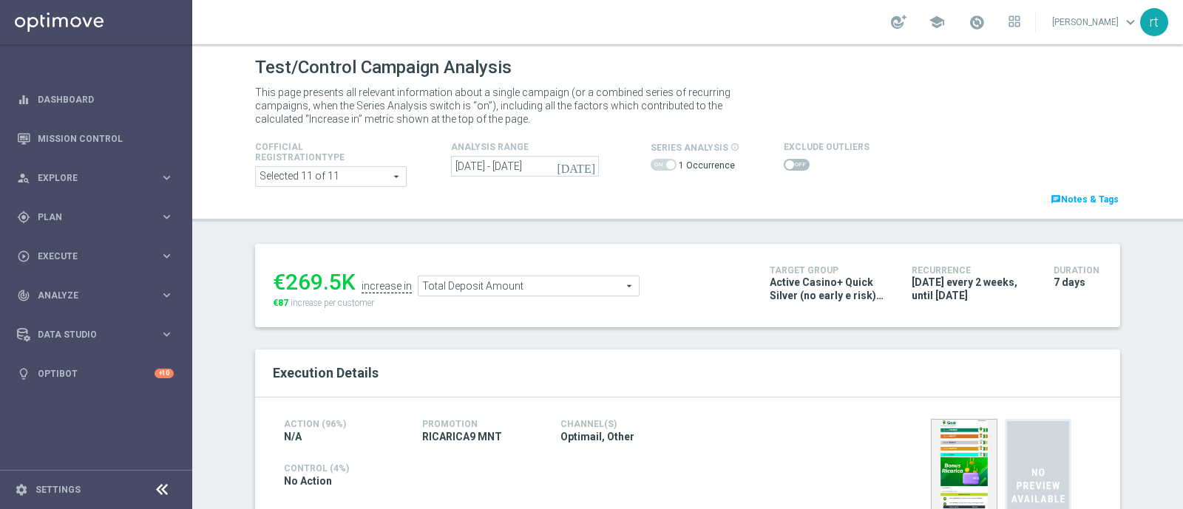
click at [793, 163] on span at bounding box center [797, 165] width 26 height 12
click at [793, 163] on input "checkbox" at bounding box center [797, 165] width 26 height 12
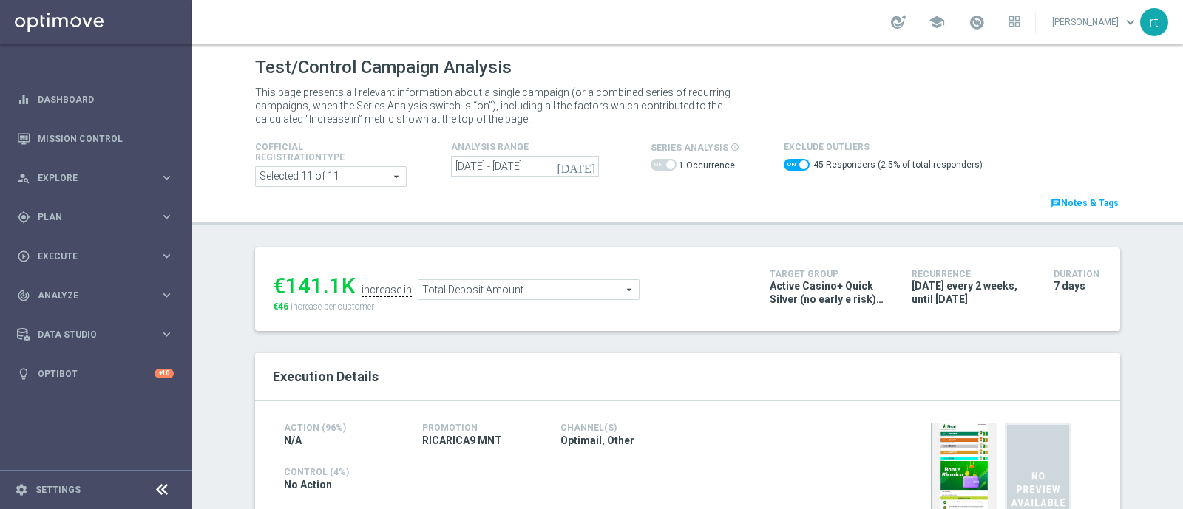
click at [516, 280] on span "Total Deposit Amount" at bounding box center [529, 289] width 220 height 19
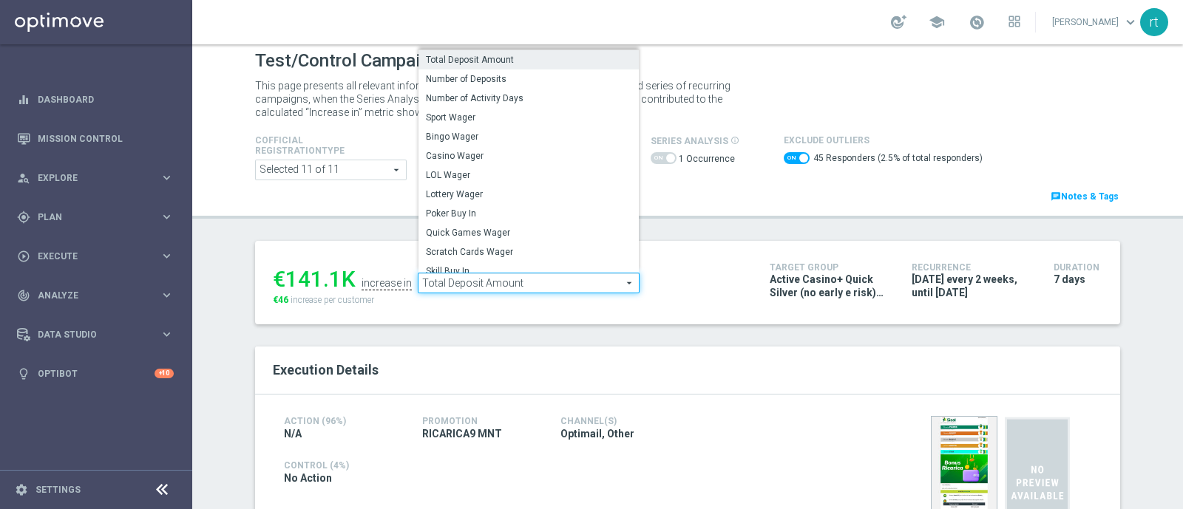
scroll to position [4, 0]
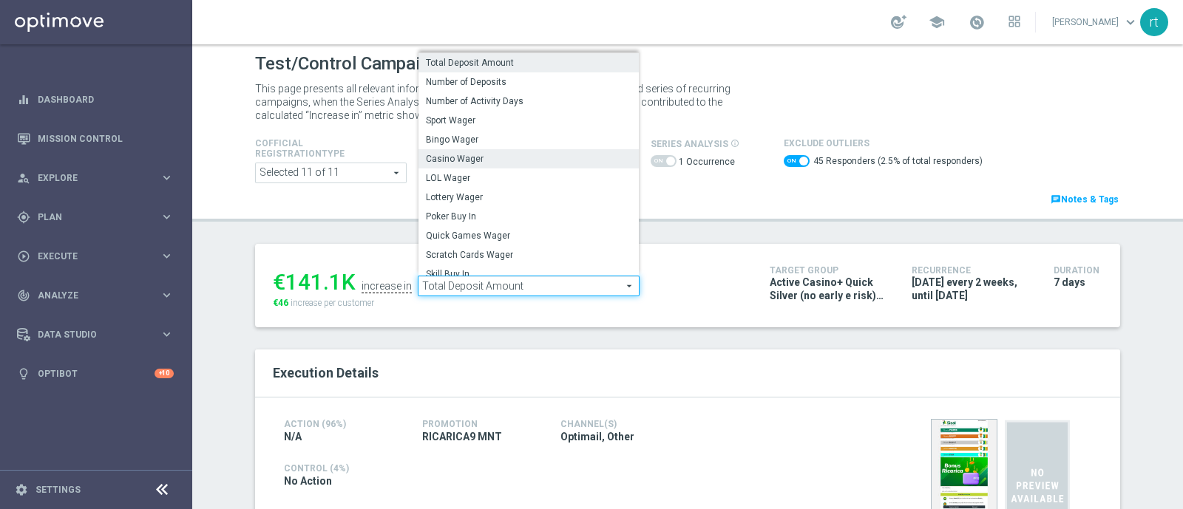
click at [486, 153] on span "Casino Wager" at bounding box center [529, 159] width 206 height 12
checkbox input "false"
type input "Casino Wager"
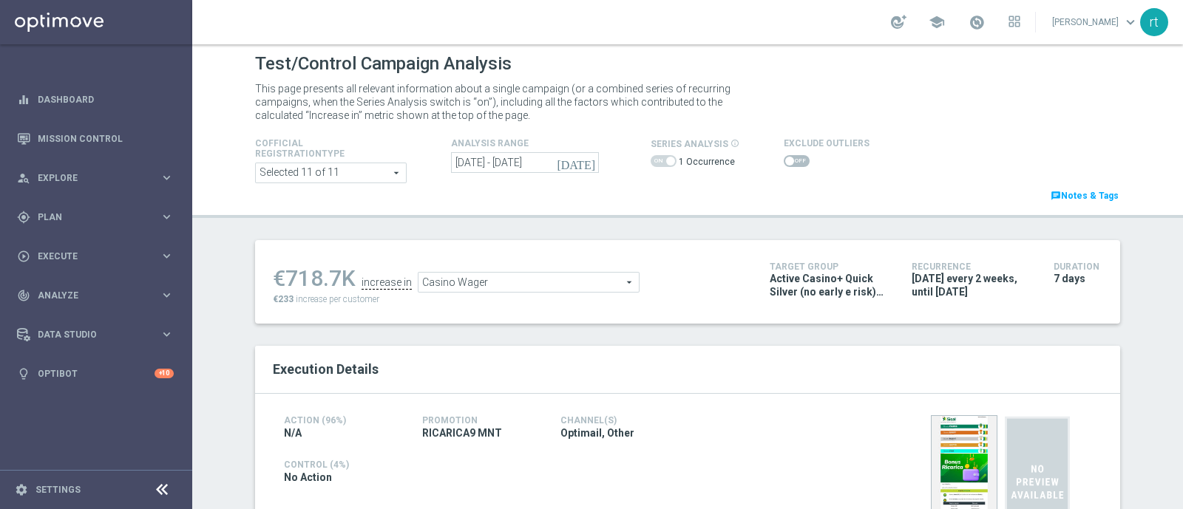
scroll to position [24, 0]
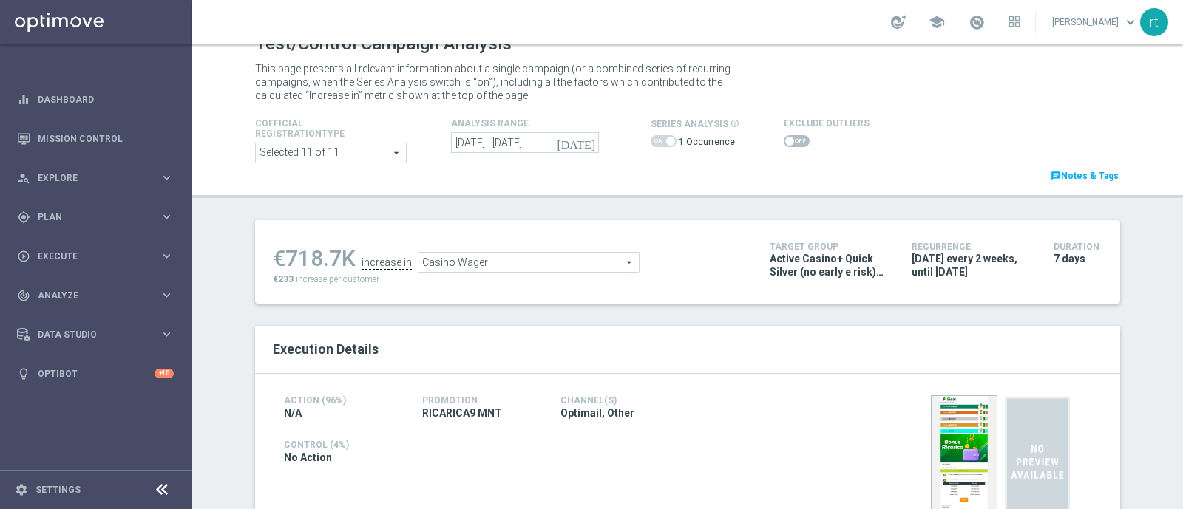
click at [620, 146] on div "today 01 Sep 2025 - 07 Sep 2025" at bounding box center [551, 142] width 222 height 21
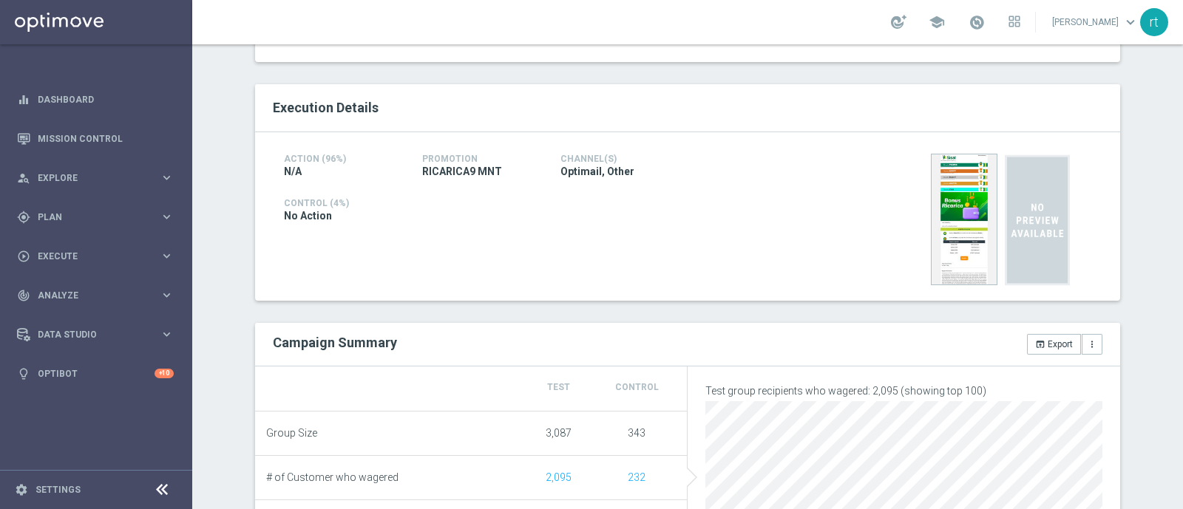
scroll to position [78, 0]
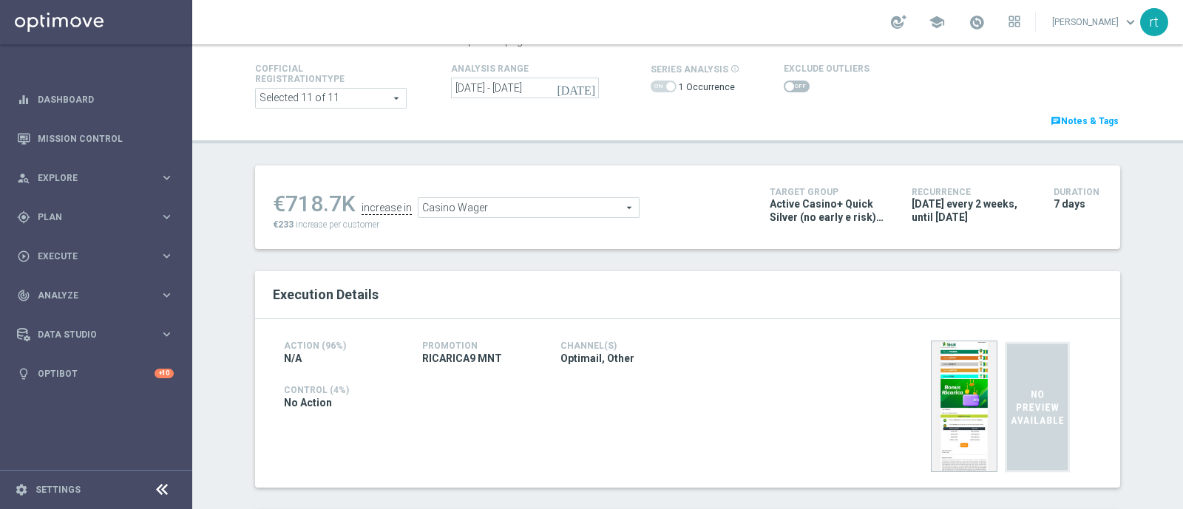
click at [785, 89] on span at bounding box center [797, 87] width 26 height 12
click at [785, 89] on input "checkbox" at bounding box center [797, 87] width 26 height 12
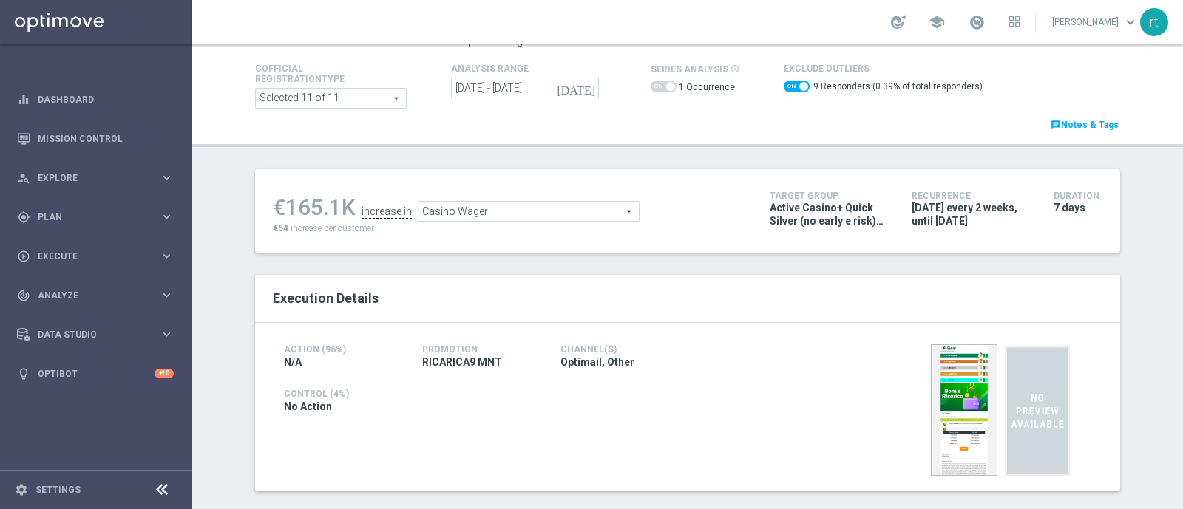
click at [784, 86] on span at bounding box center [797, 87] width 26 height 12
click at [784, 86] on input "checkbox" at bounding box center [797, 87] width 26 height 12
checkbox input "false"
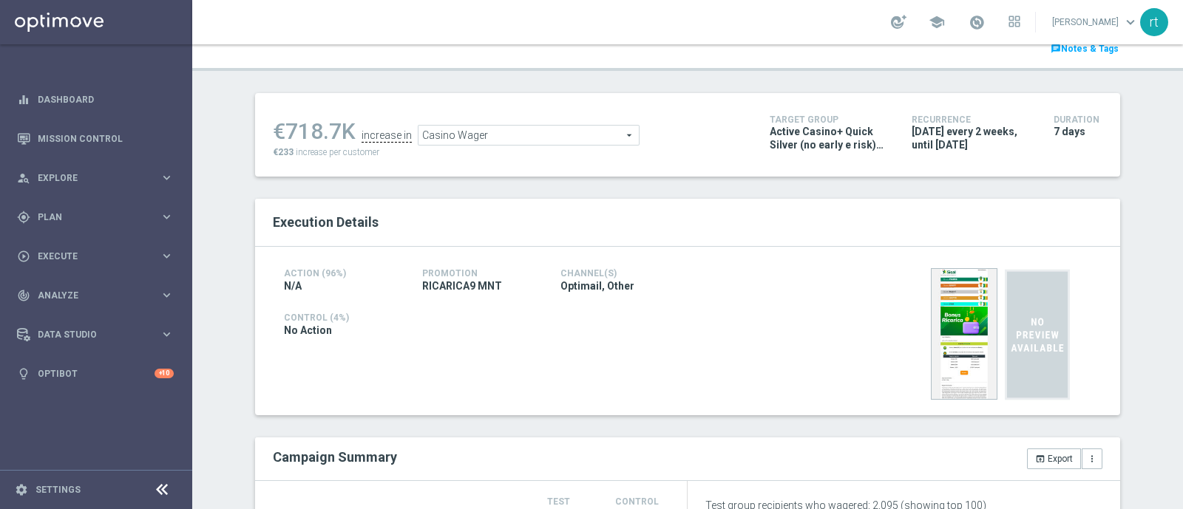
scroll to position [36, 0]
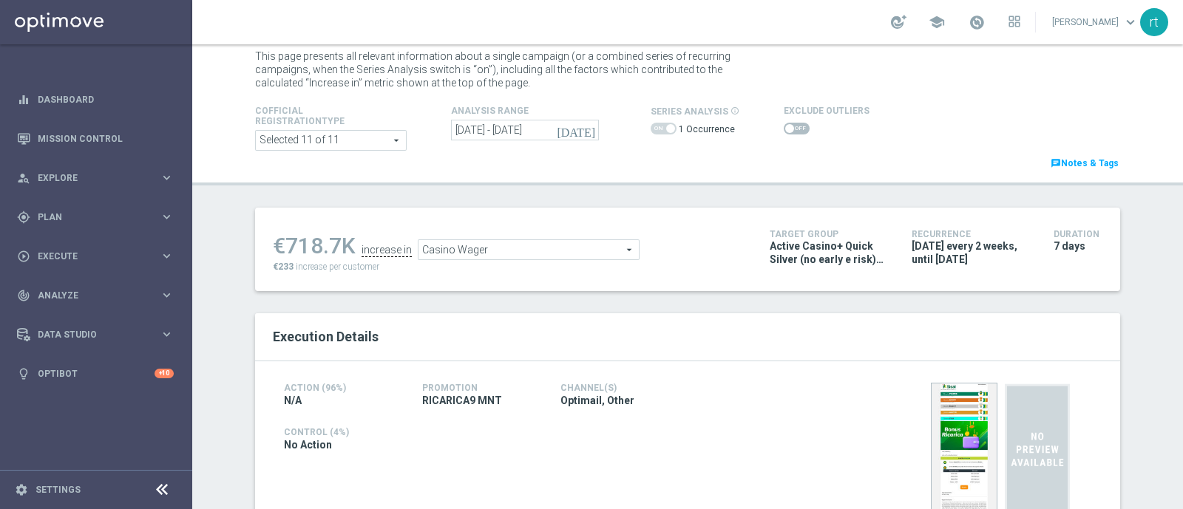
click at [487, 252] on span "Casino Wager" at bounding box center [529, 249] width 220 height 19
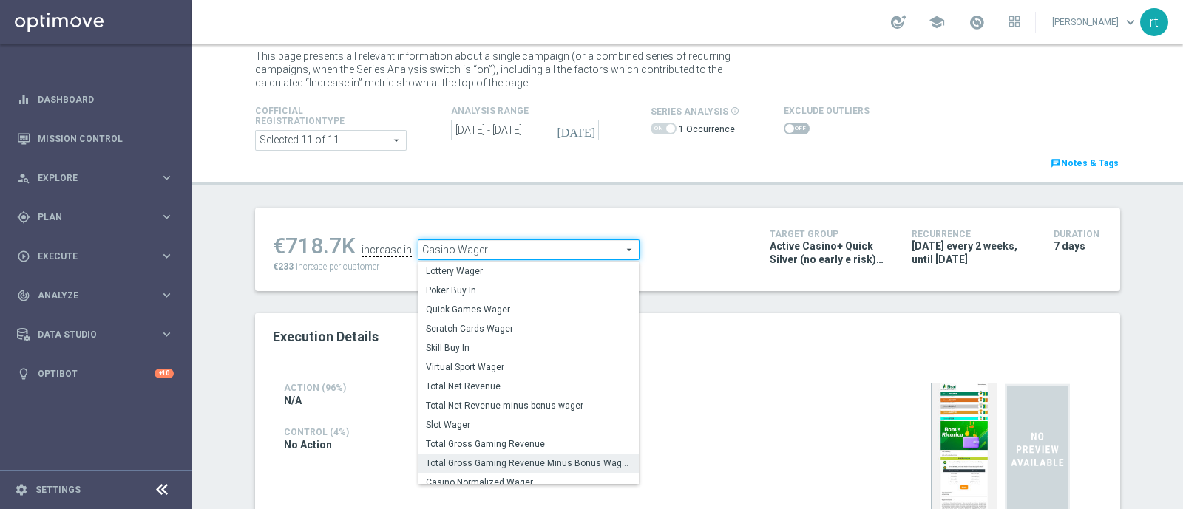
scroll to position [129, 0]
click at [470, 467] on span "Total Gross Gaming Revenue Minus Bonus Wagared" at bounding box center [529, 464] width 206 height 12
type input "Total Gross Gaming Revenue Minus Bonus Wagared"
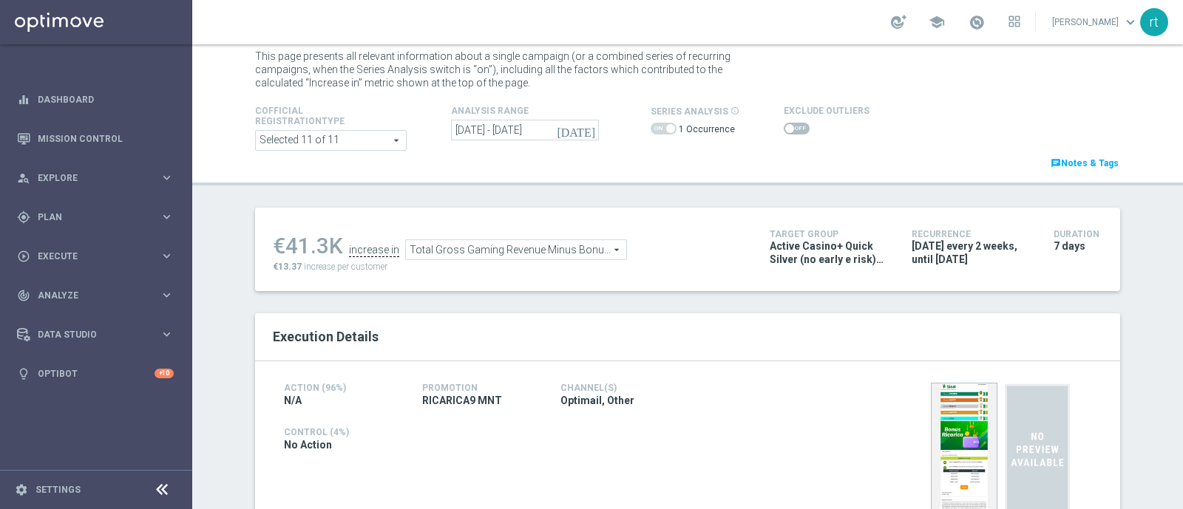
click at [788, 120] on div at bounding box center [827, 129] width 86 height 18
click at [786, 126] on span at bounding box center [797, 129] width 26 height 12
click at [786, 126] on input "checkbox" at bounding box center [797, 129] width 26 height 12
checkbox input "true"
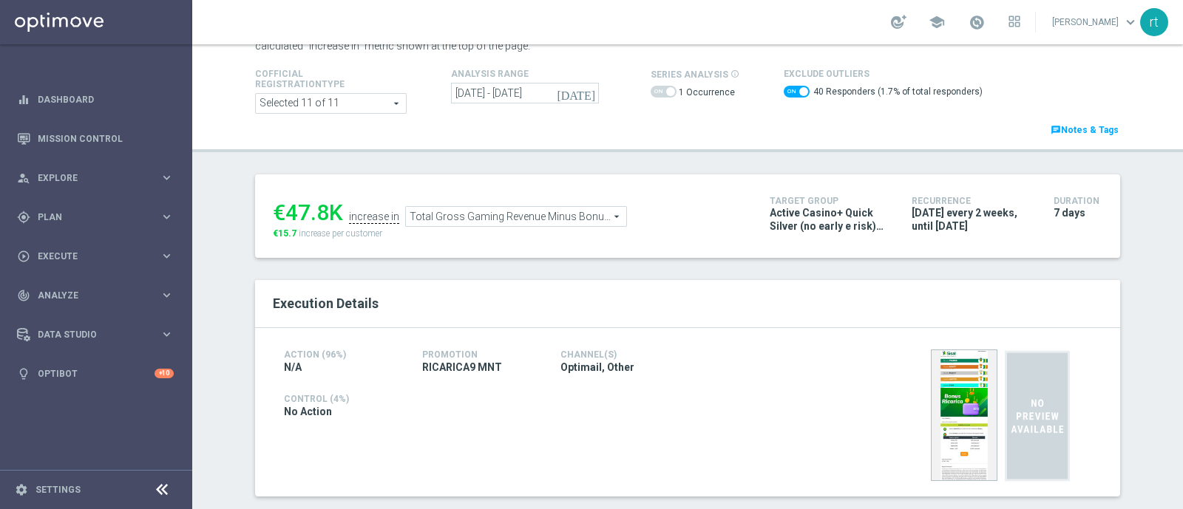
scroll to position [72, 0]
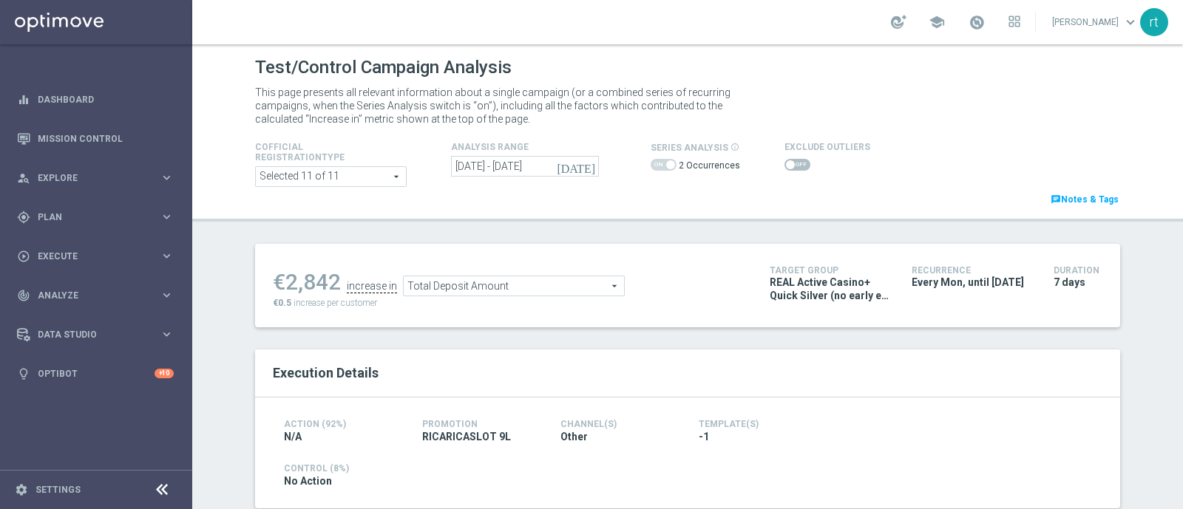
click at [582, 167] on icon "[DATE]" at bounding box center [577, 166] width 40 height 13
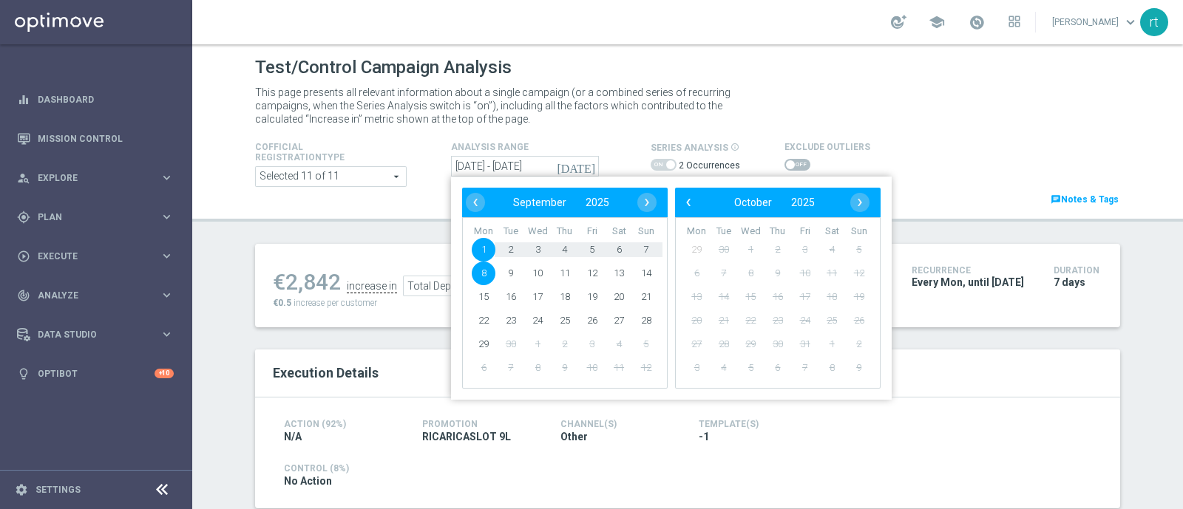
click at [480, 249] on span "1" at bounding box center [484, 250] width 24 height 24
click at [643, 249] on span "7" at bounding box center [646, 250] width 24 height 24
type input "[DATE] - [DATE]"
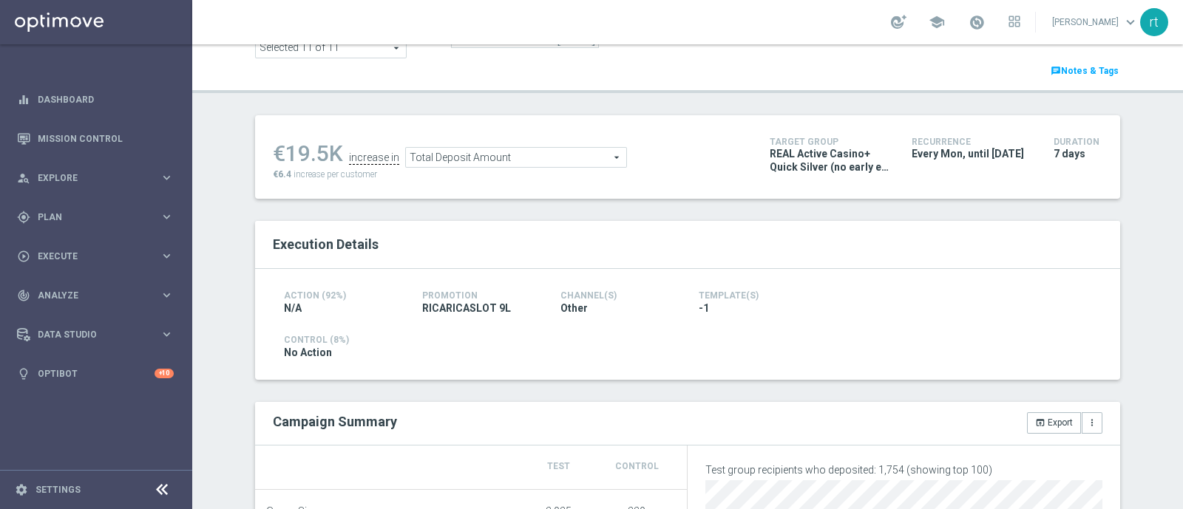
scroll to position [38, 0]
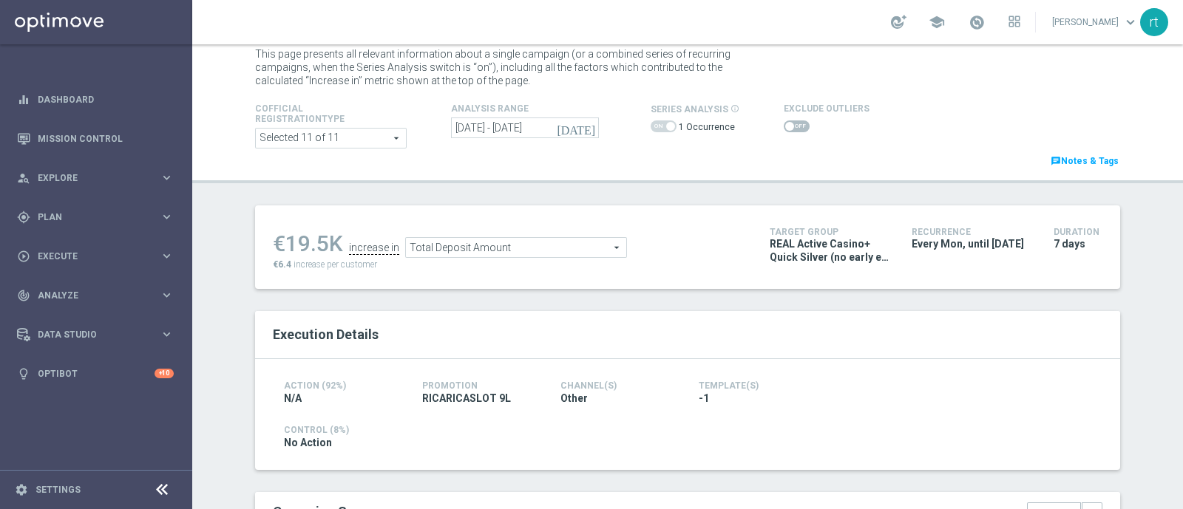
click at [790, 123] on span at bounding box center [797, 127] width 26 height 12
click at [790, 123] on input "checkbox" at bounding box center [797, 127] width 26 height 12
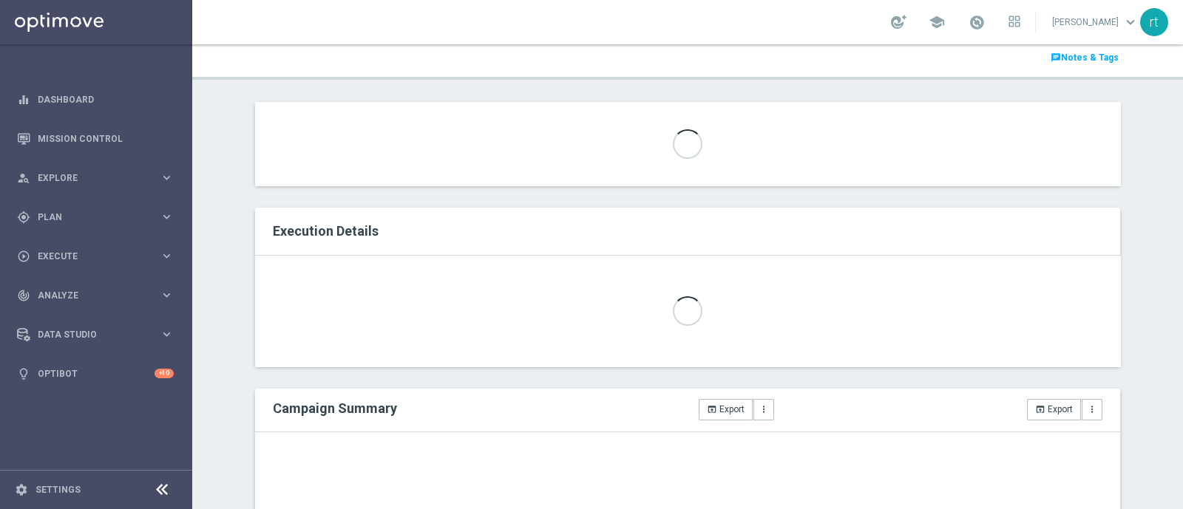
scroll to position [16, 0]
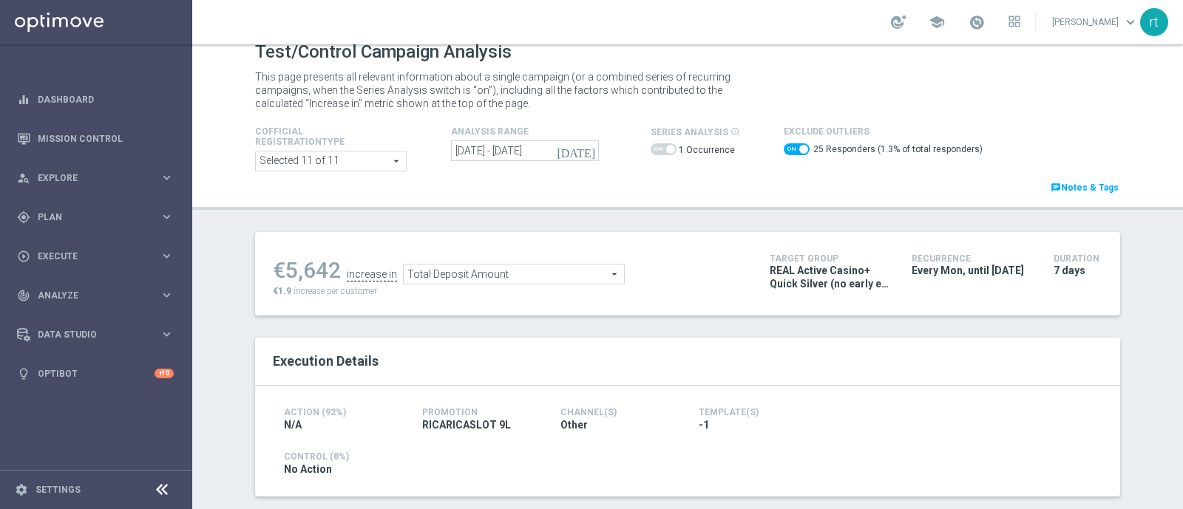
click at [784, 147] on span at bounding box center [797, 149] width 26 height 12
click at [784, 147] on input "checkbox" at bounding box center [797, 149] width 26 height 12
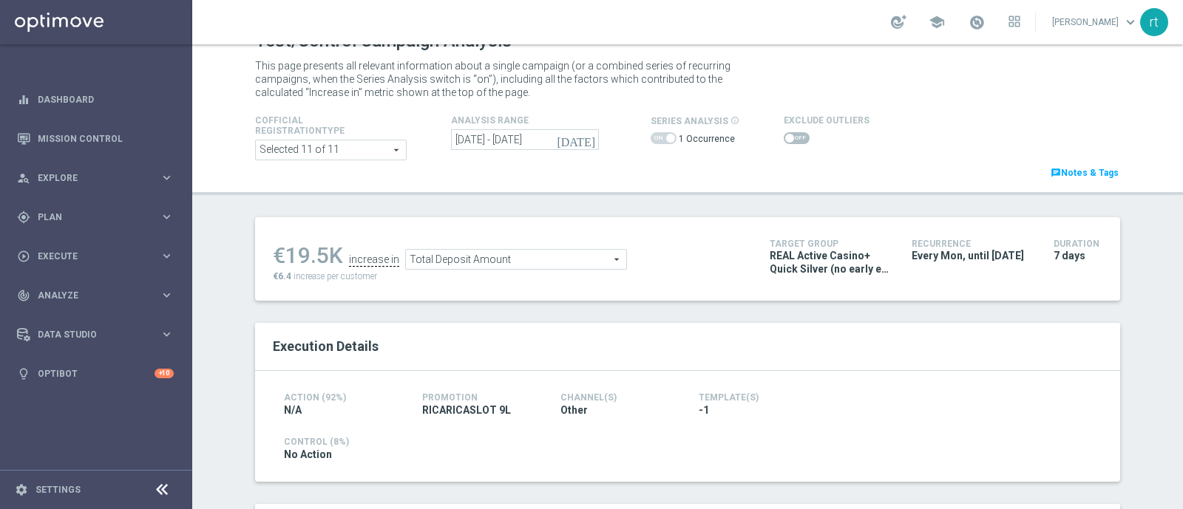
scroll to position [24, 0]
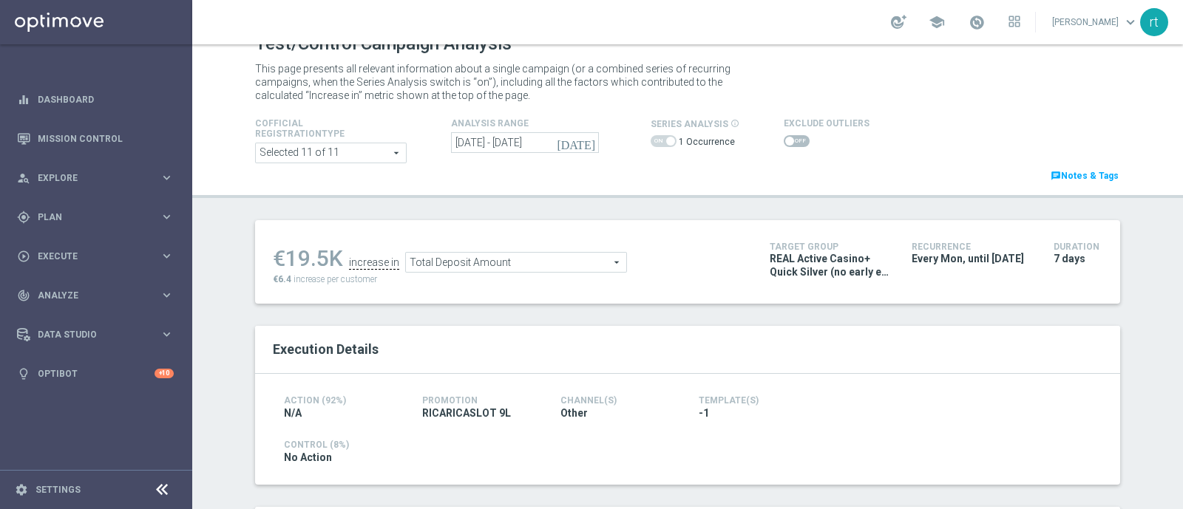
click at [785, 138] on span at bounding box center [789, 141] width 9 height 9
click at [784, 138] on input "checkbox" at bounding box center [797, 141] width 26 height 12
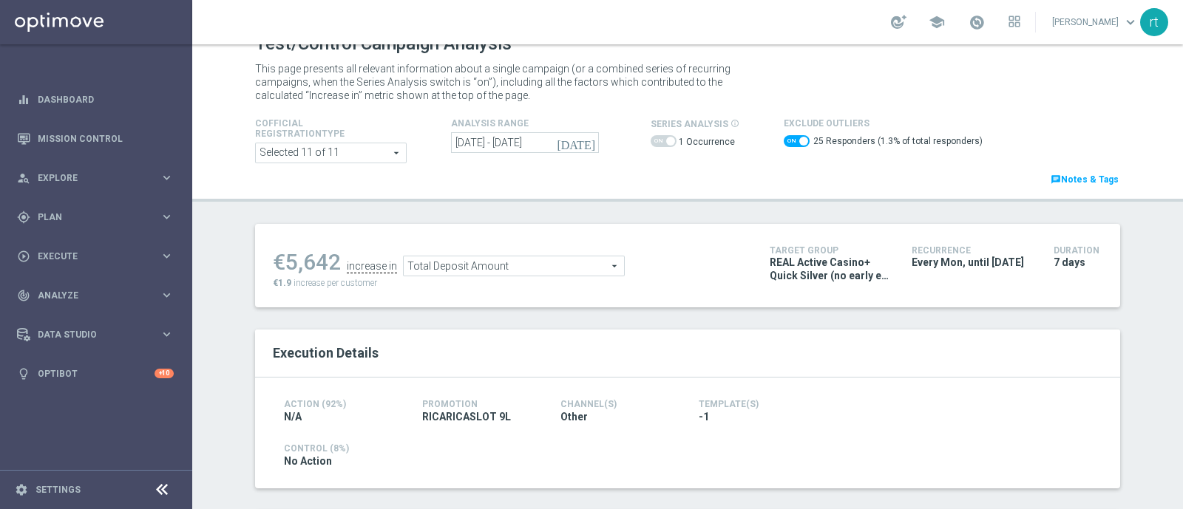
click at [784, 140] on span at bounding box center [797, 141] width 26 height 12
click at [784, 140] on input "checkbox" at bounding box center [797, 141] width 26 height 12
checkbox input "false"
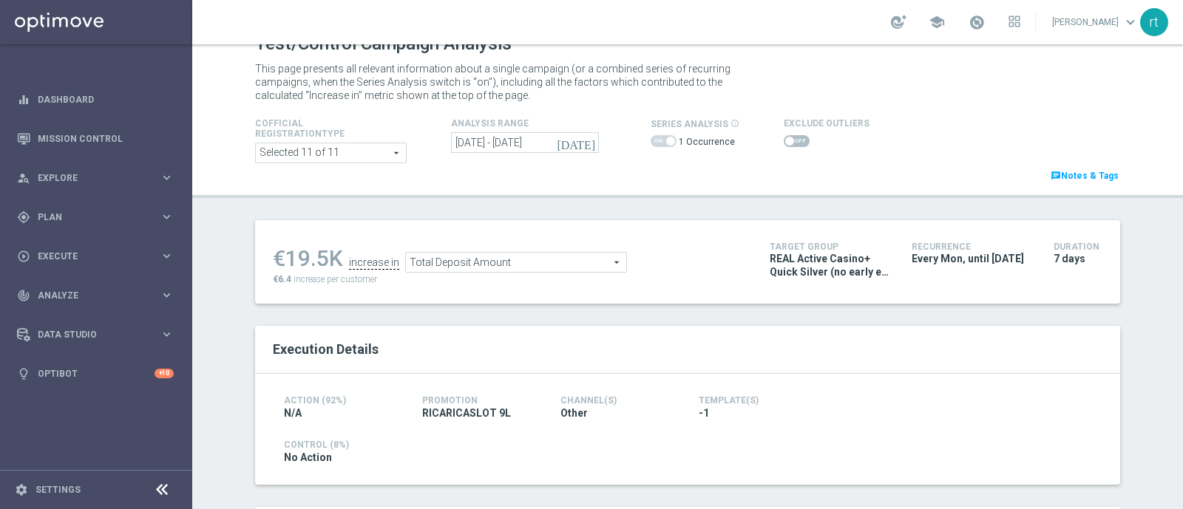
click at [498, 257] on span "Total Deposit Amount" at bounding box center [516, 262] width 220 height 19
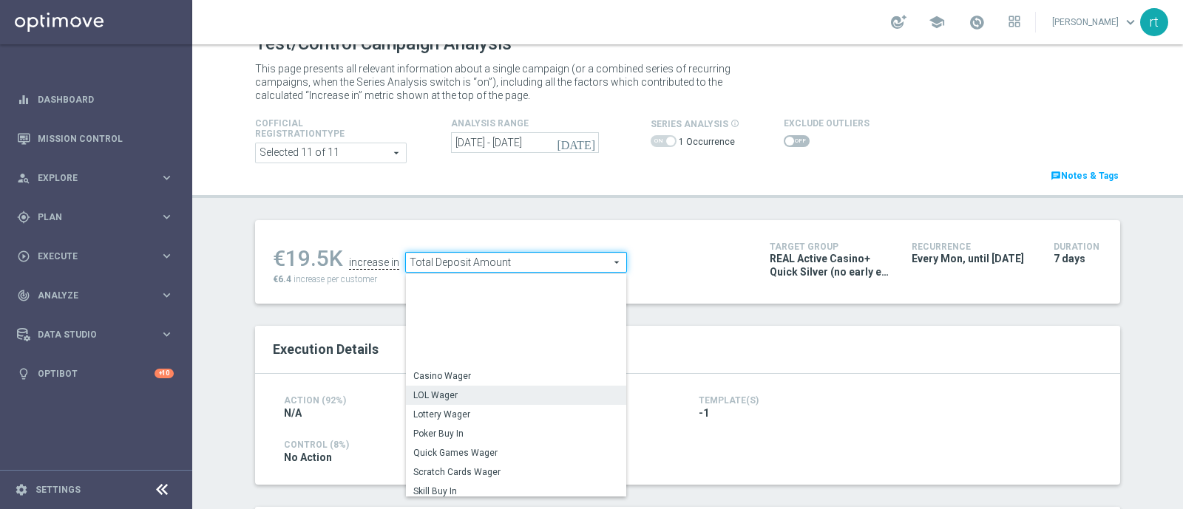
scroll to position [102, 0]
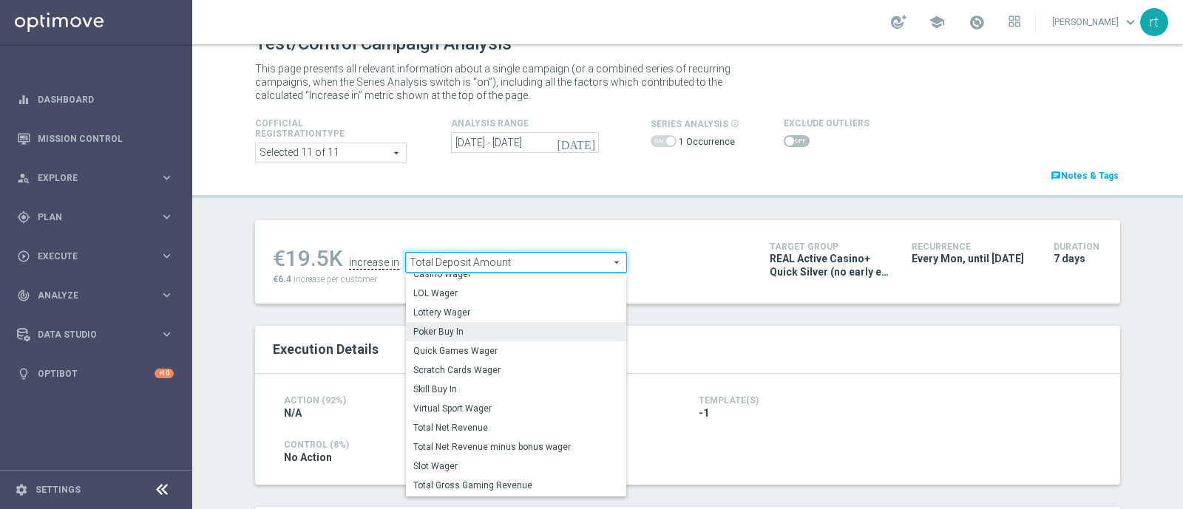
click at [486, 336] on span "Poker Buy In" at bounding box center [516, 332] width 206 height 12
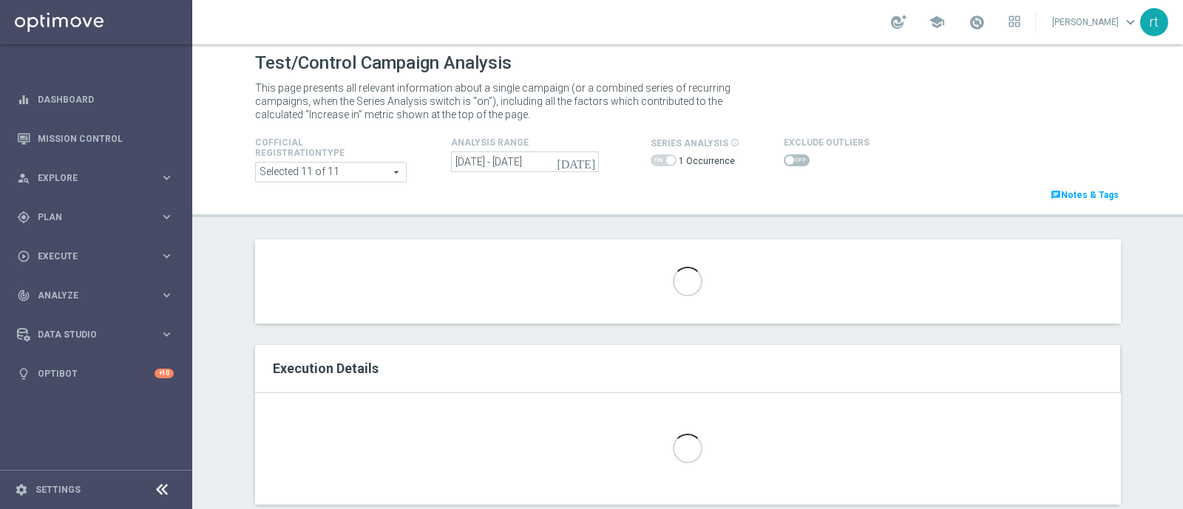
scroll to position [4, 0]
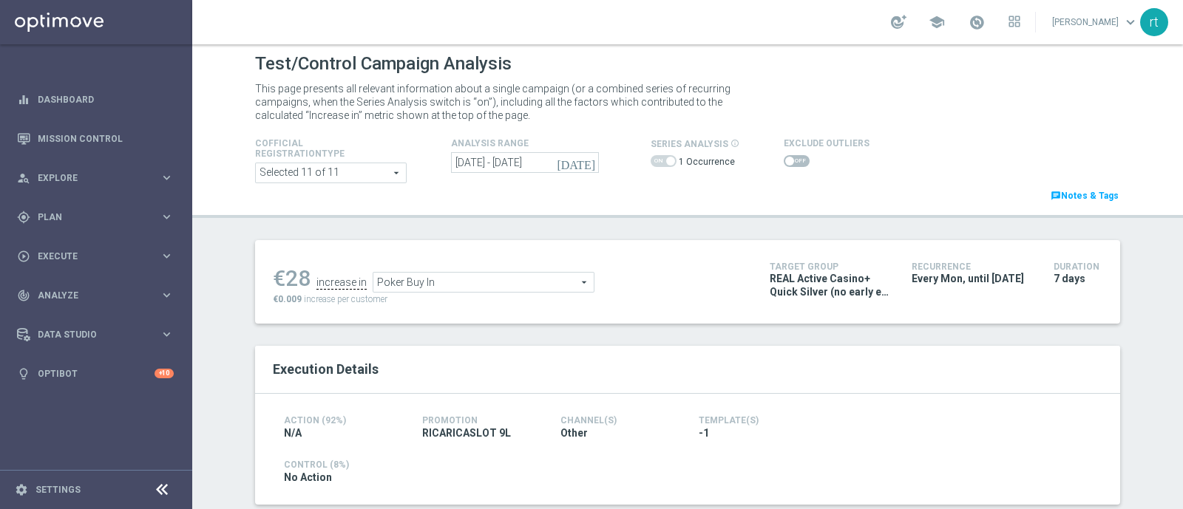
click at [451, 280] on span "Poker Buy In" at bounding box center [483, 282] width 220 height 19
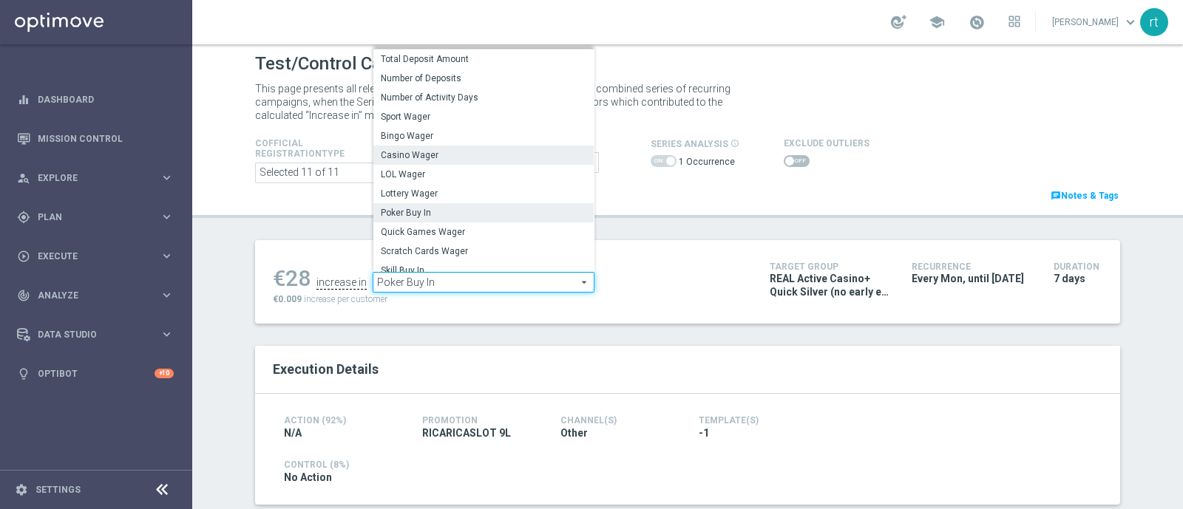
click at [442, 154] on span "Casino Wager" at bounding box center [484, 155] width 206 height 12
type input "Casino Wager"
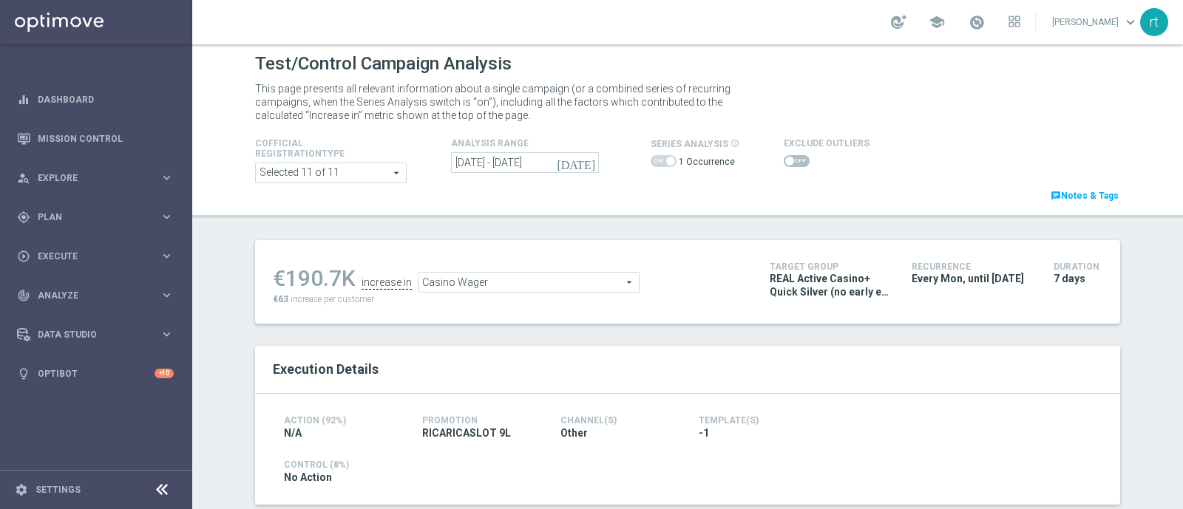
scroll to position [105, 0]
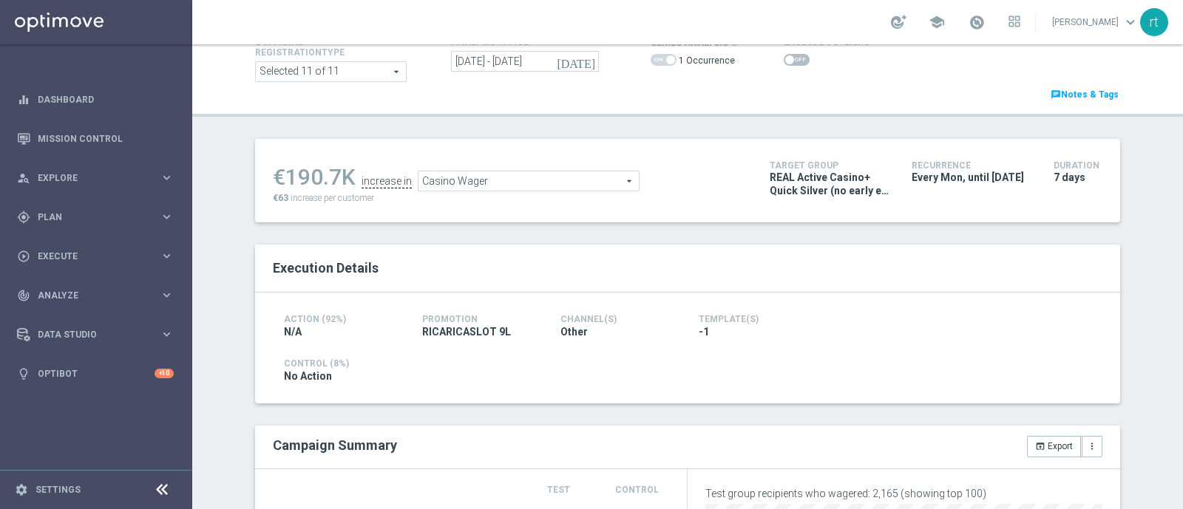
click at [784, 58] on span at bounding box center [797, 60] width 26 height 12
click at [784, 58] on input "checkbox" at bounding box center [797, 60] width 26 height 12
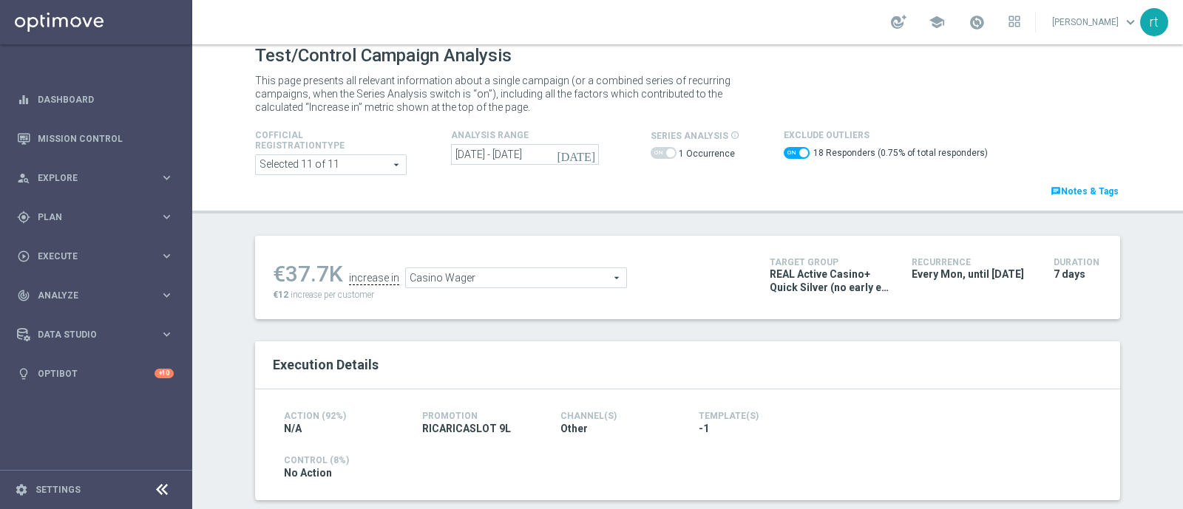
scroll to position [0, 0]
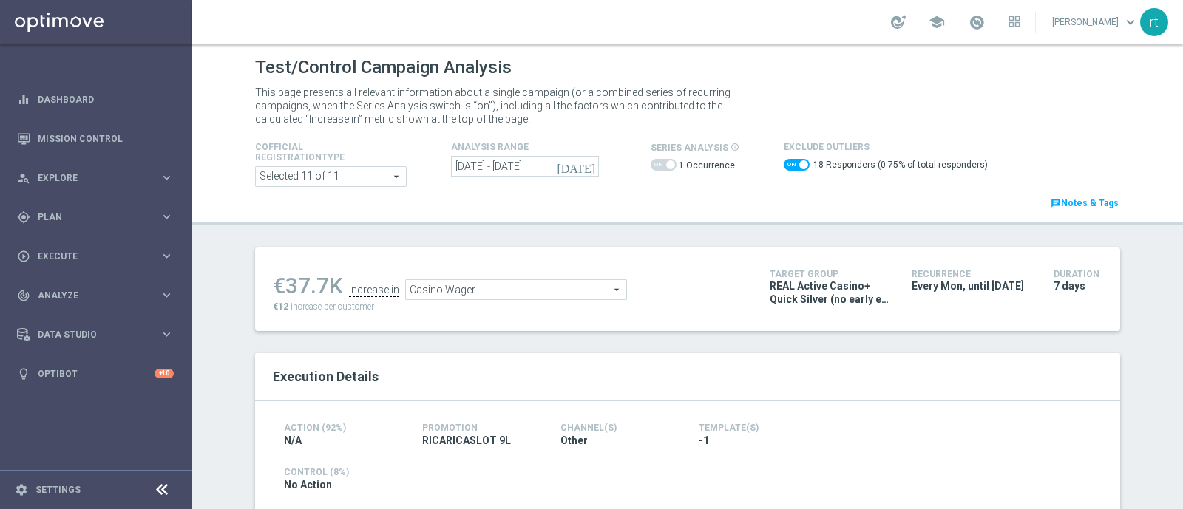
click at [542, 286] on span "Casino Wager" at bounding box center [516, 289] width 220 height 19
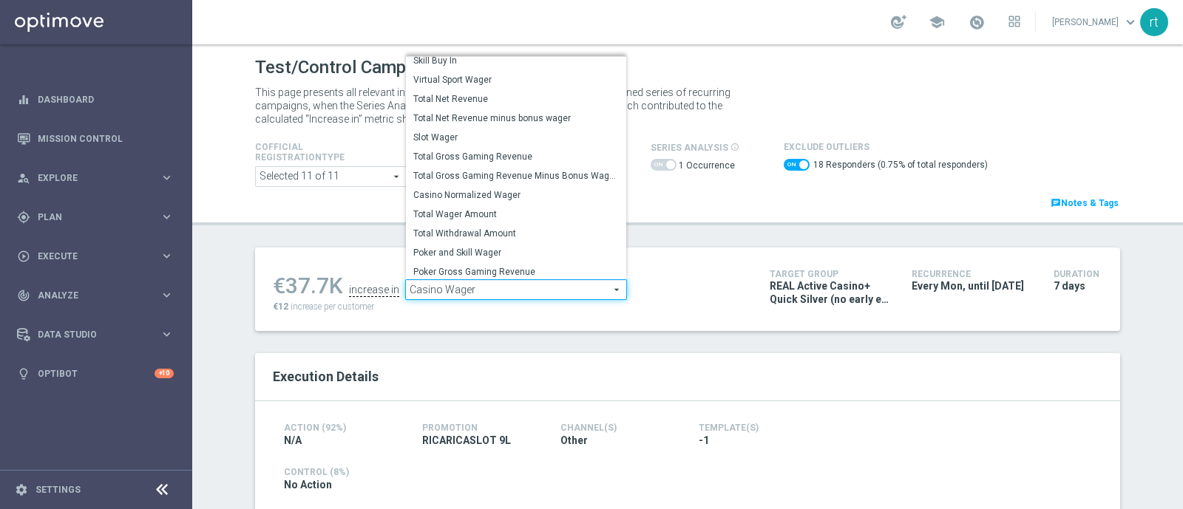
scroll to position [211, 0]
click at [488, 169] on span "Total Gross Gaming Revenue Minus Bonus Wagared" at bounding box center [516, 175] width 206 height 12
checkbox input "false"
type input "Total Gross Gaming Revenue Minus Bonus Wagared"
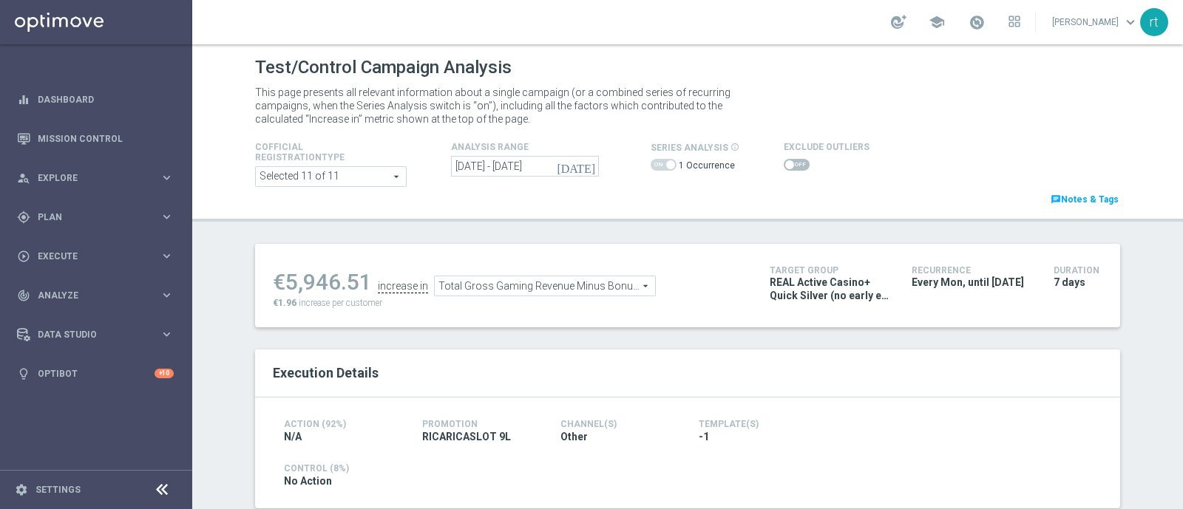
click at [784, 166] on span at bounding box center [797, 165] width 26 height 12
click at [784, 166] on input "checkbox" at bounding box center [797, 165] width 26 height 12
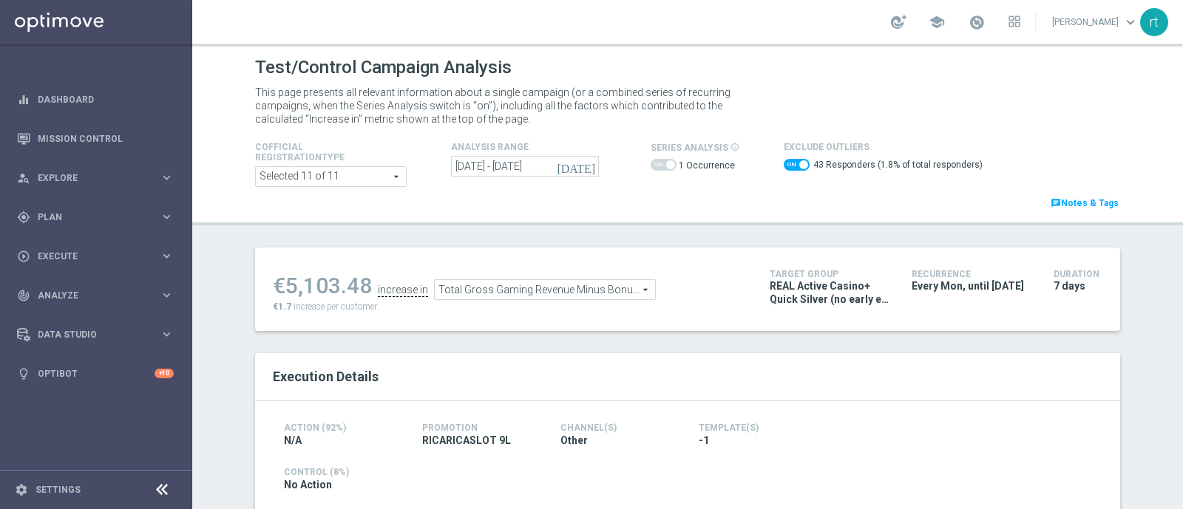
click at [785, 165] on span at bounding box center [797, 165] width 26 height 12
click at [785, 165] on input "checkbox" at bounding box center [797, 165] width 26 height 12
checkbox input "false"
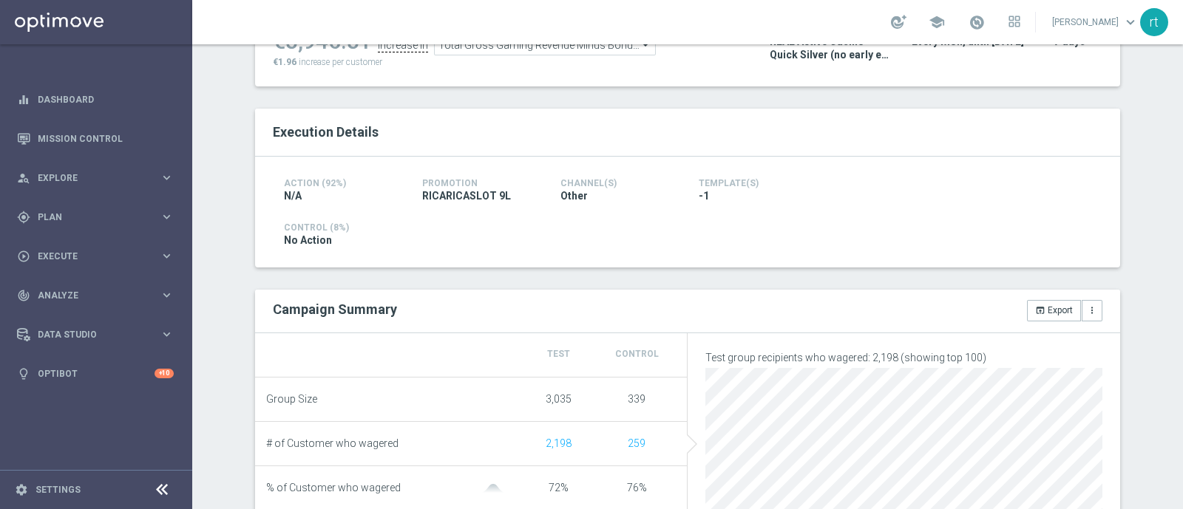
scroll to position [242, 0]
click at [618, 338] on li "Test Control" at bounding box center [471, 355] width 433 height 45
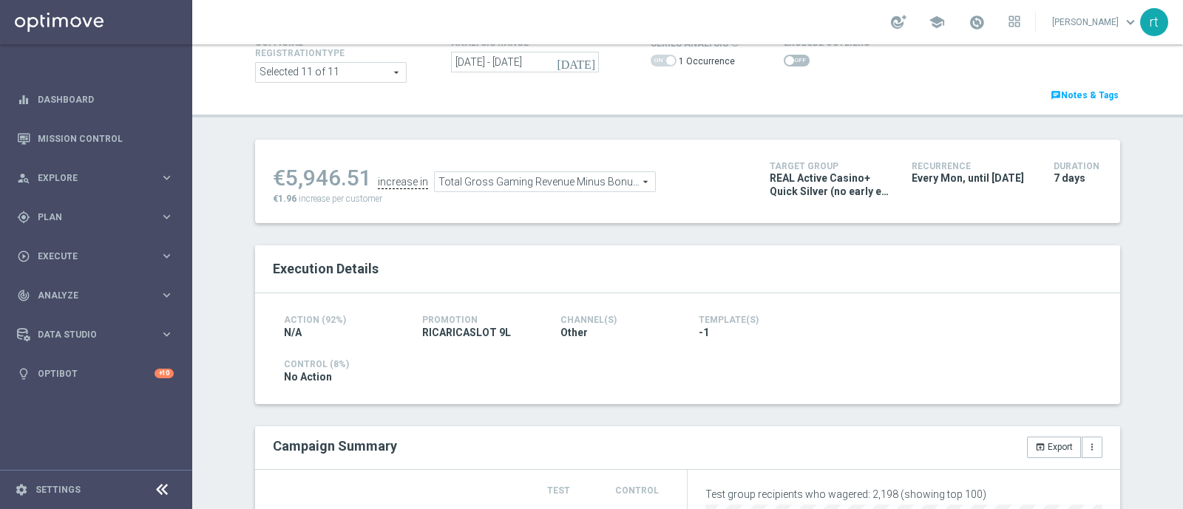
scroll to position [104, 0]
